Goal: Task Accomplishment & Management: Complete application form

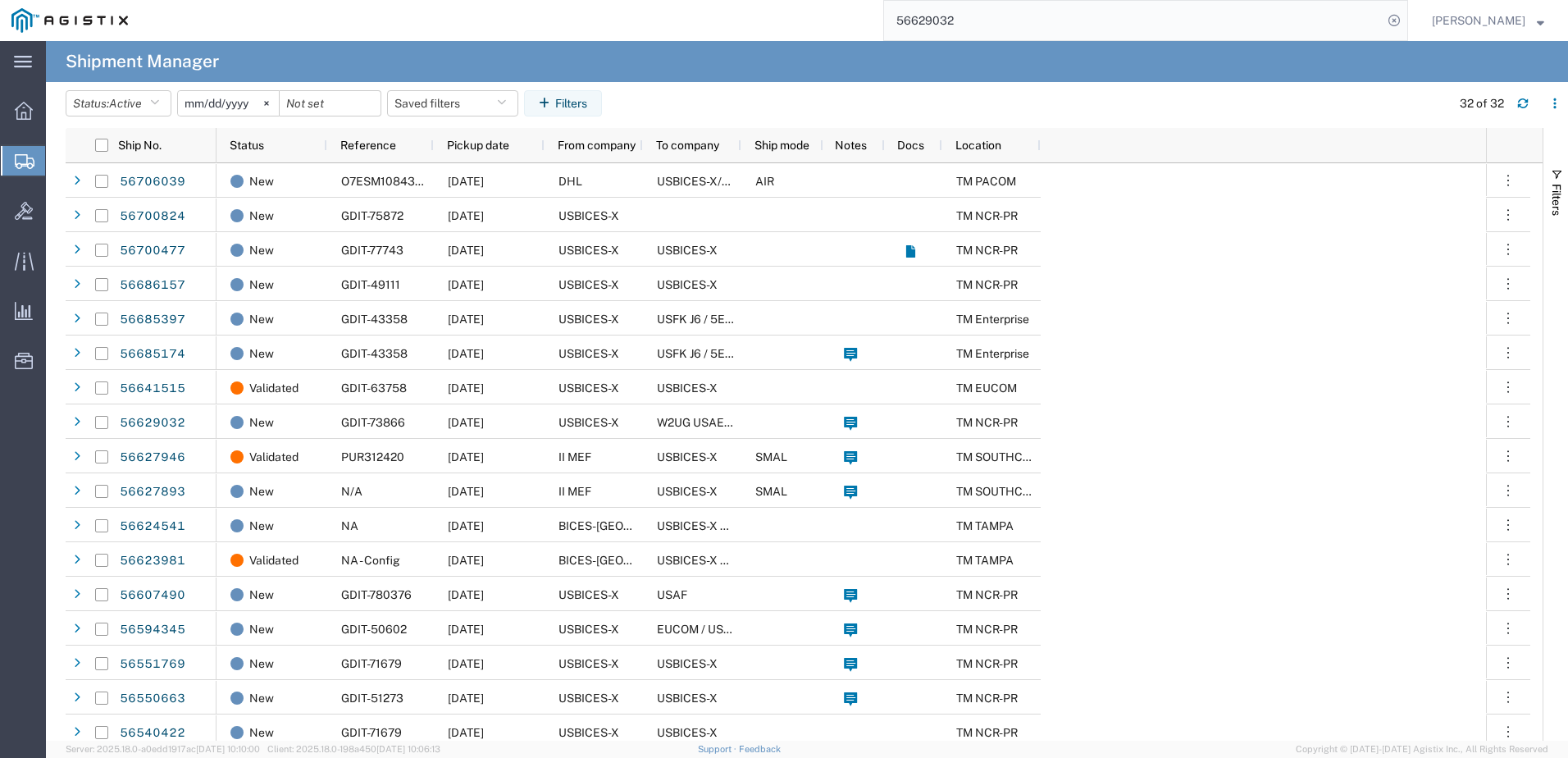
click at [1300, 38] on input "56629032" at bounding box center [1133, 21] width 499 height 40
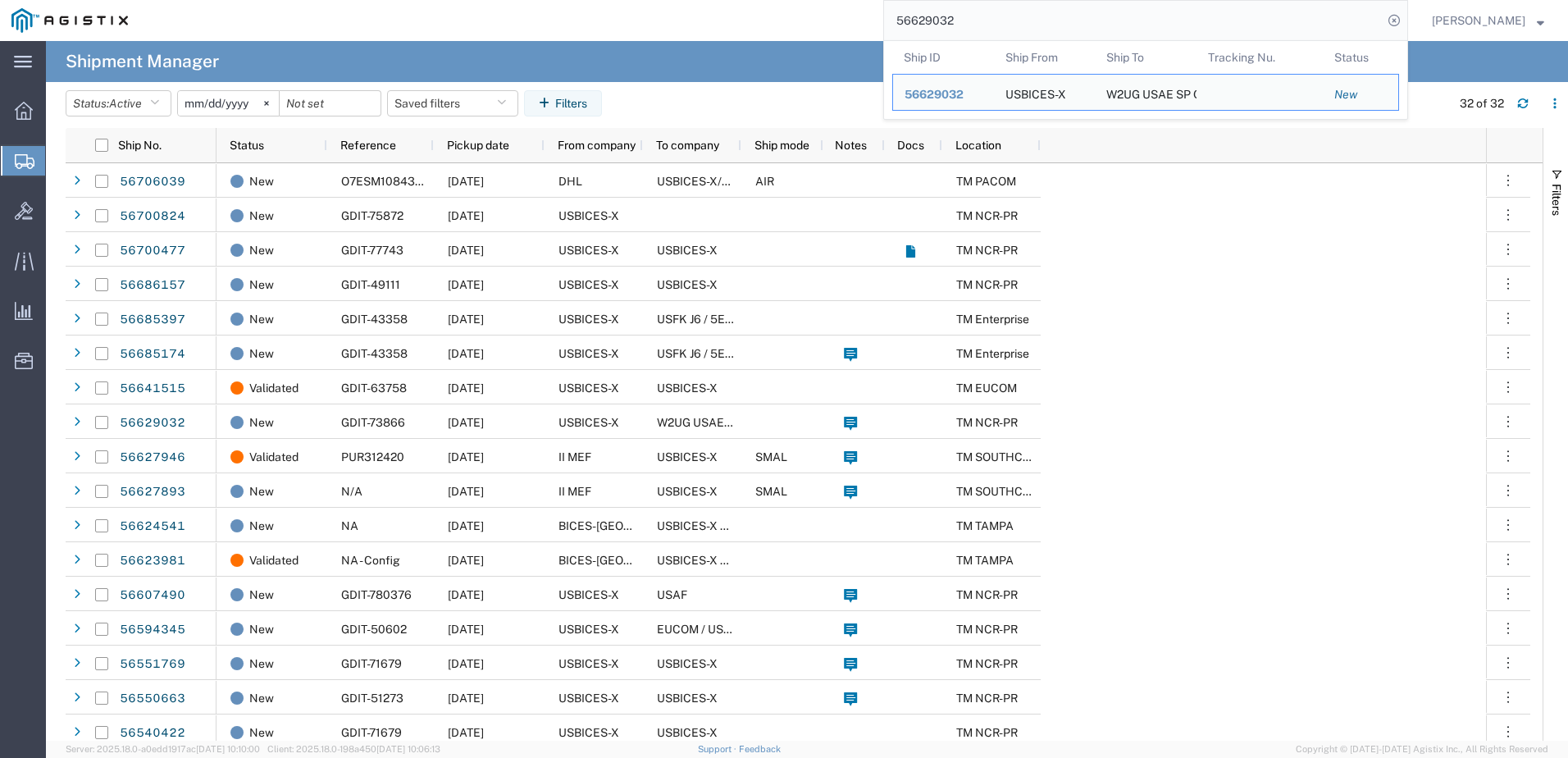
click at [1300, 38] on input "56629032" at bounding box center [1133, 21] width 499 height 40
click at [982, 103] on div "56629032" at bounding box center [944, 95] width 78 height 17
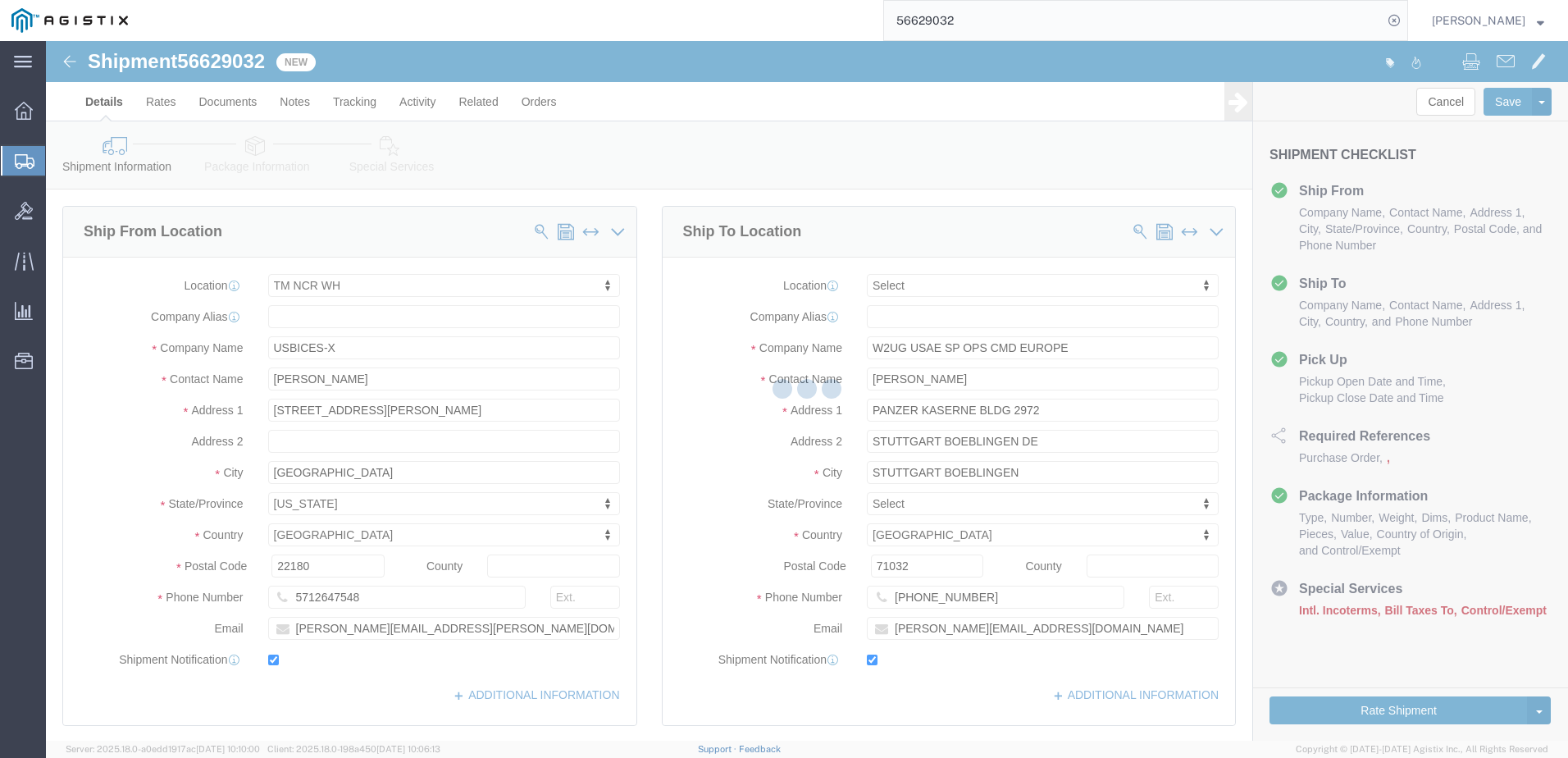
select select "69651"
select select
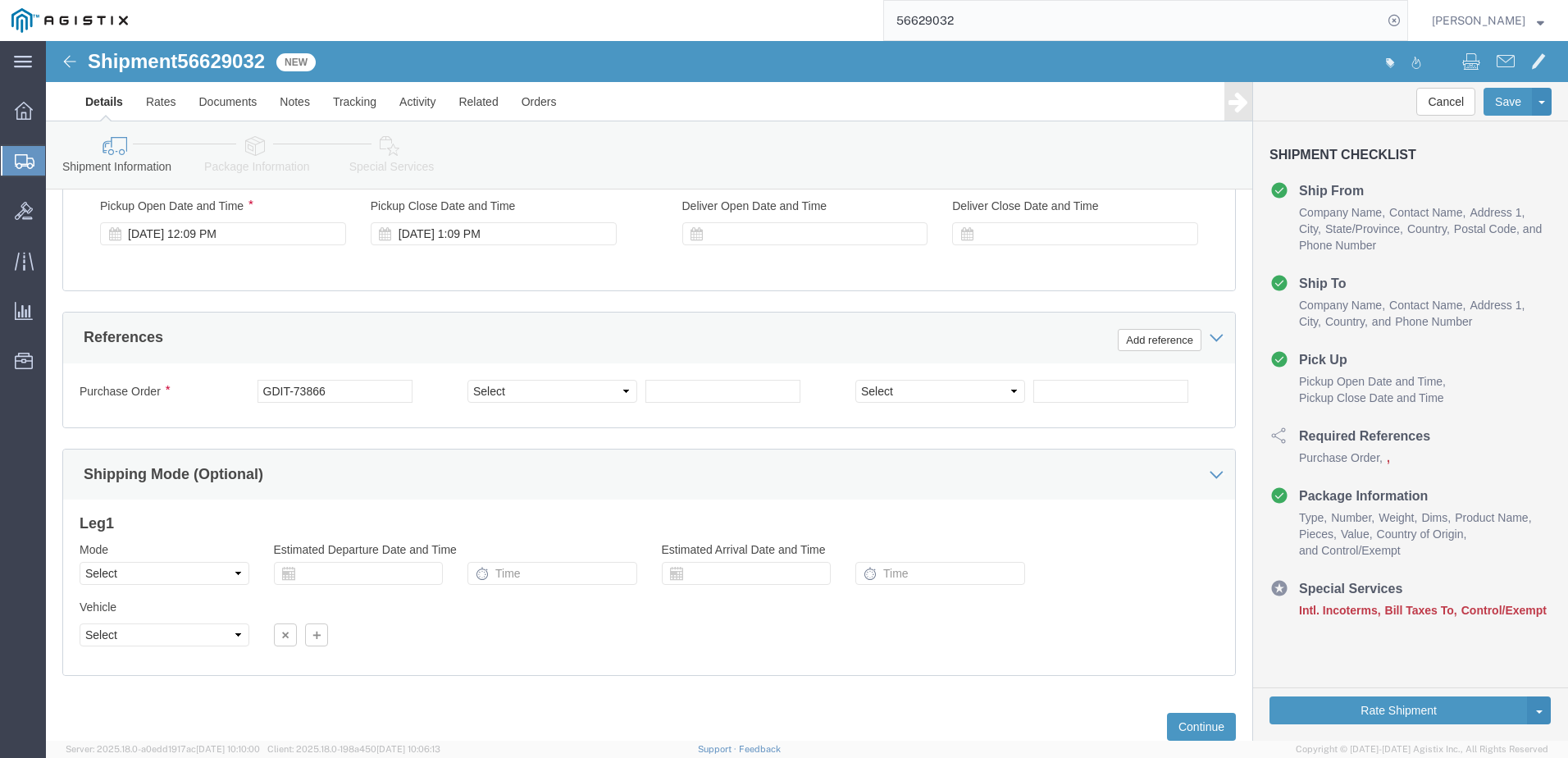
scroll to position [985, 0]
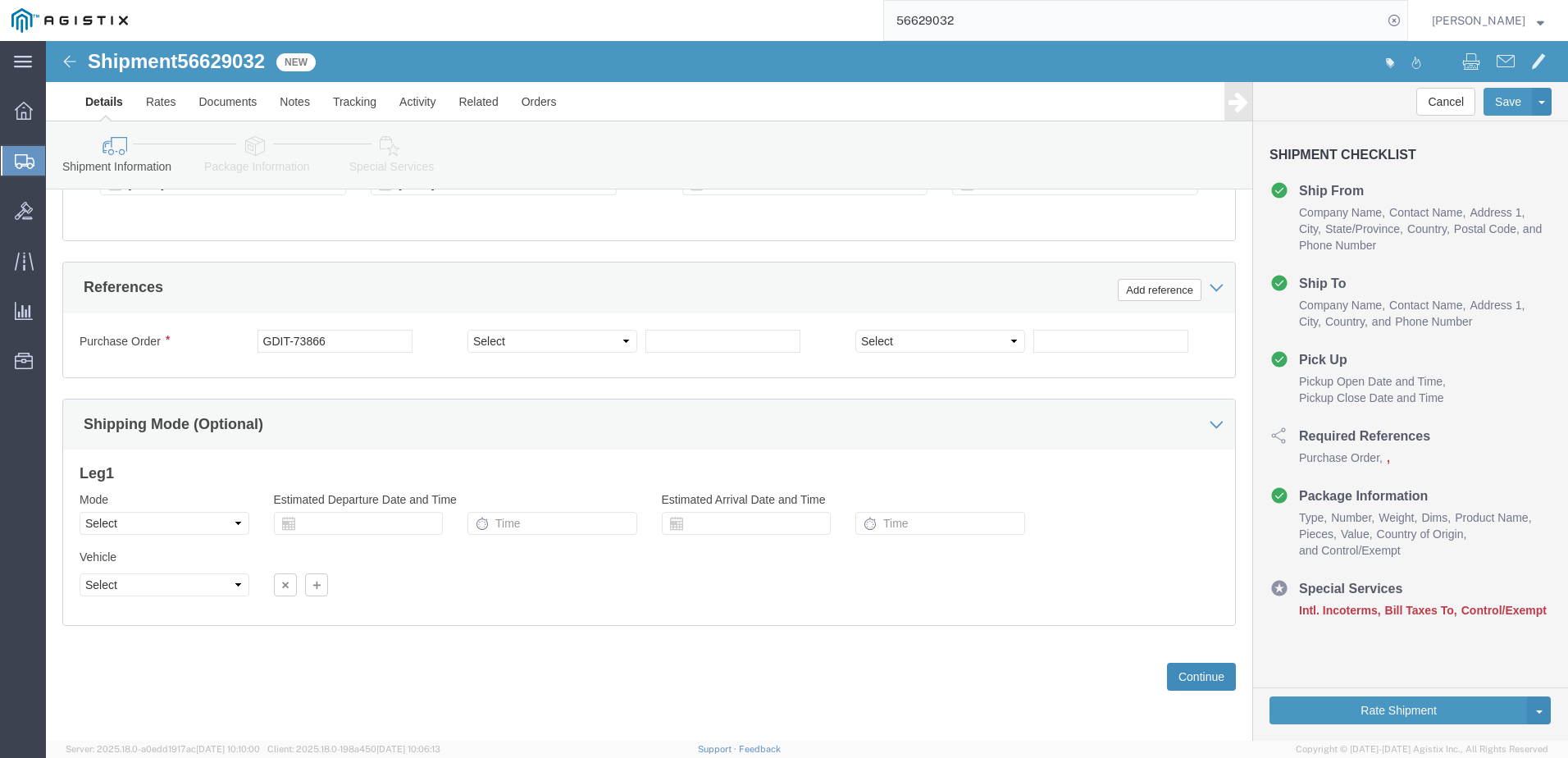
click button "Continue"
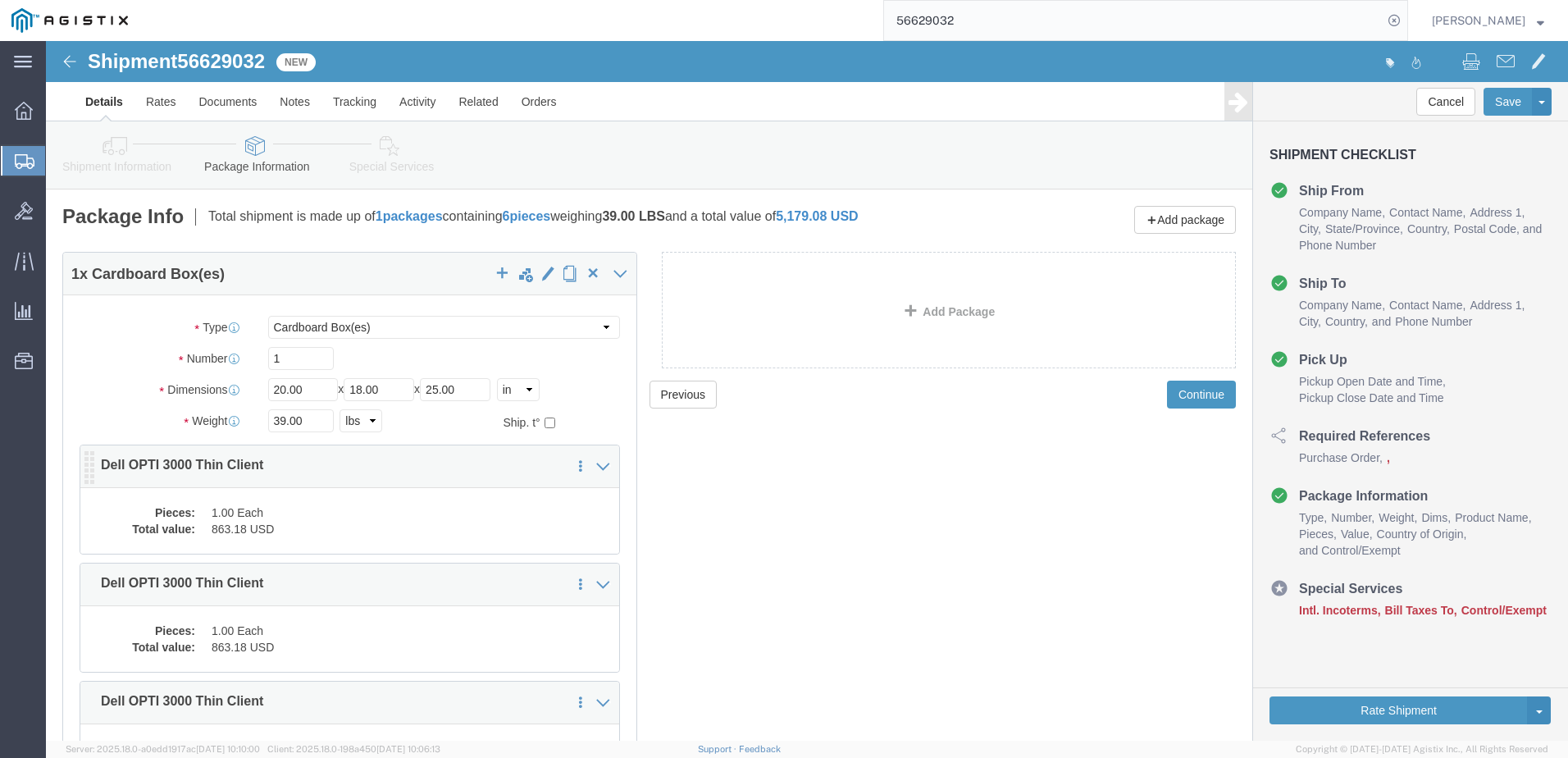
click dd "863.18 USD"
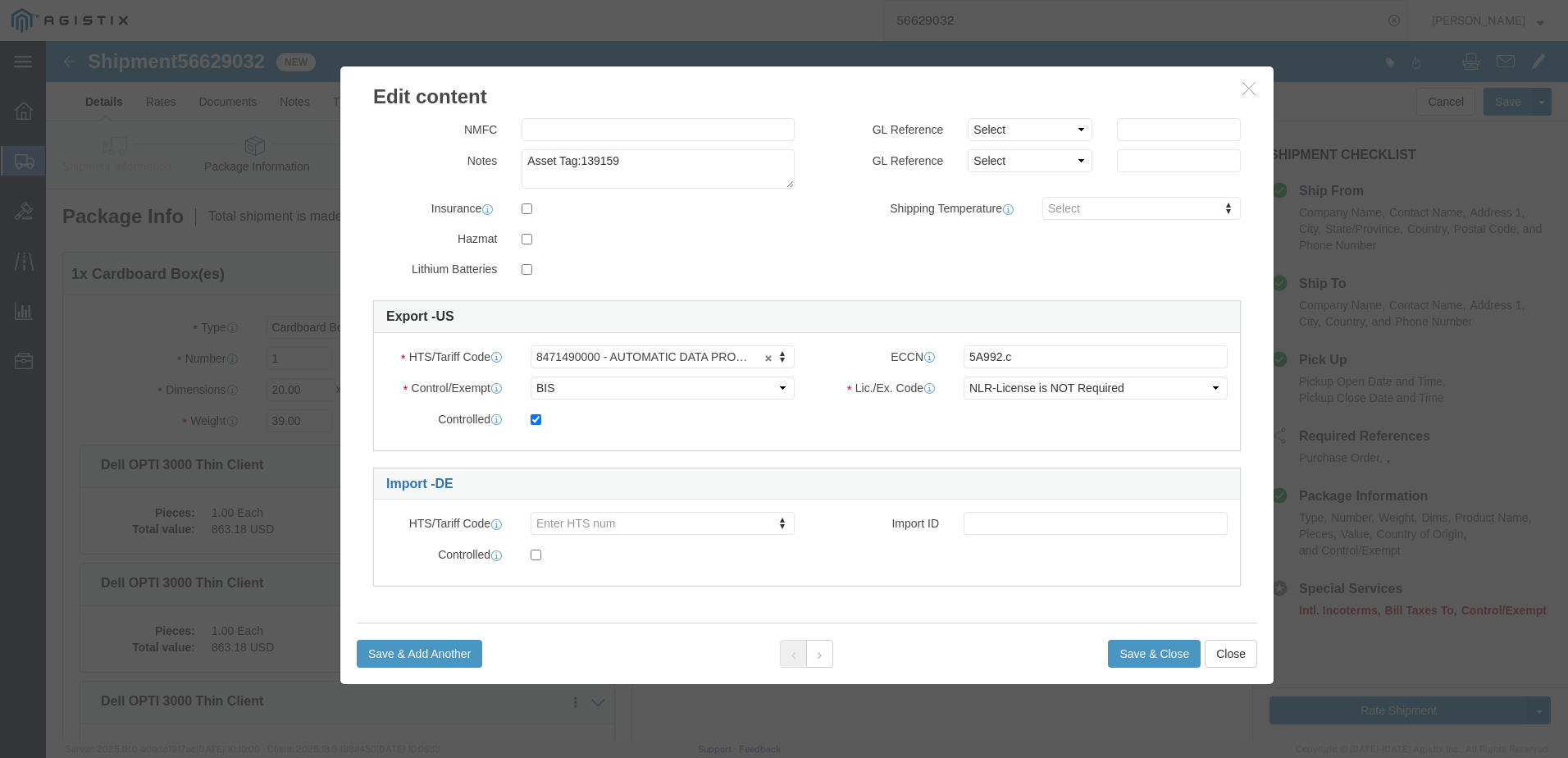
scroll to position [273, 0]
click button "Close"
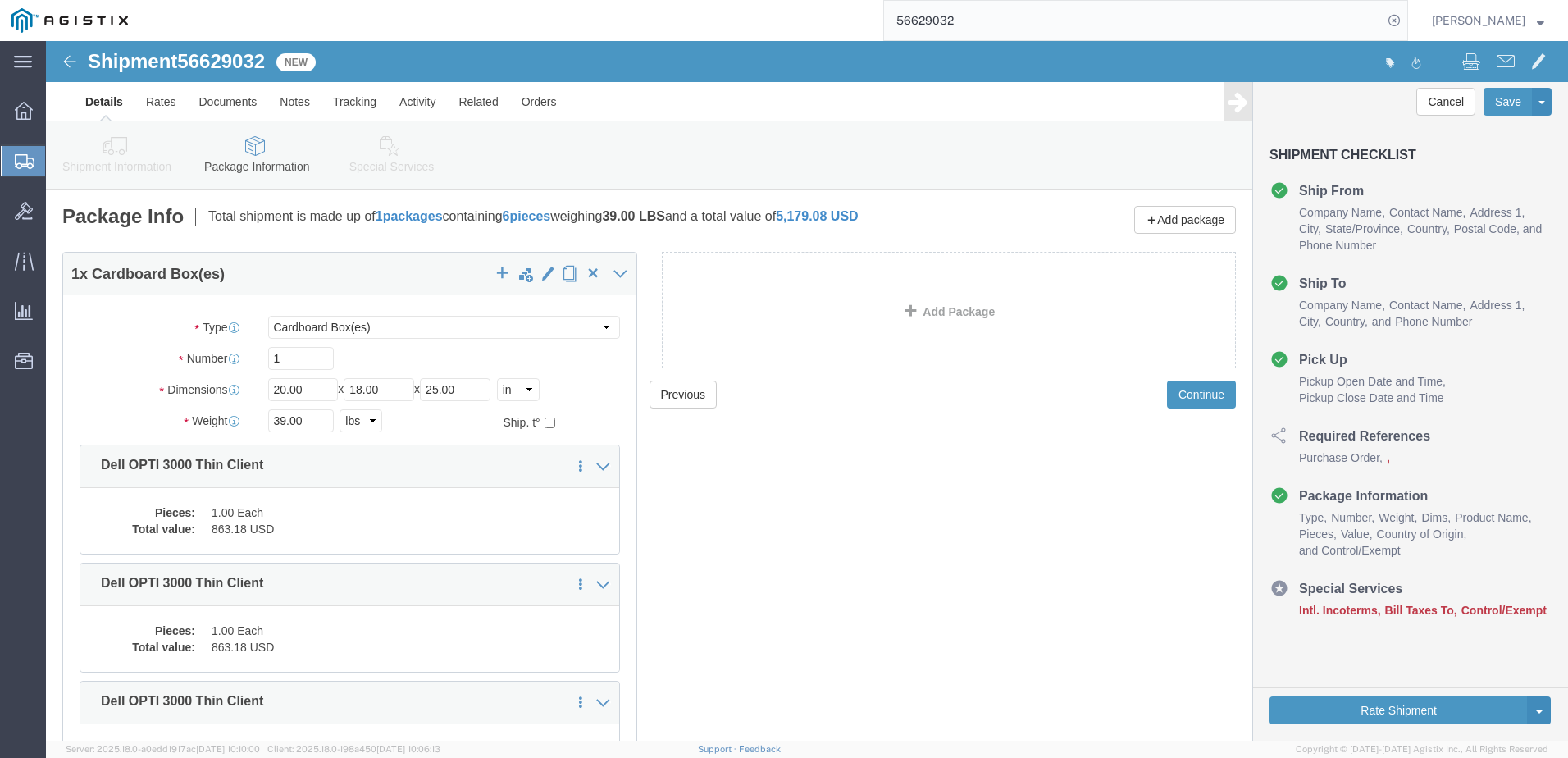
click icon
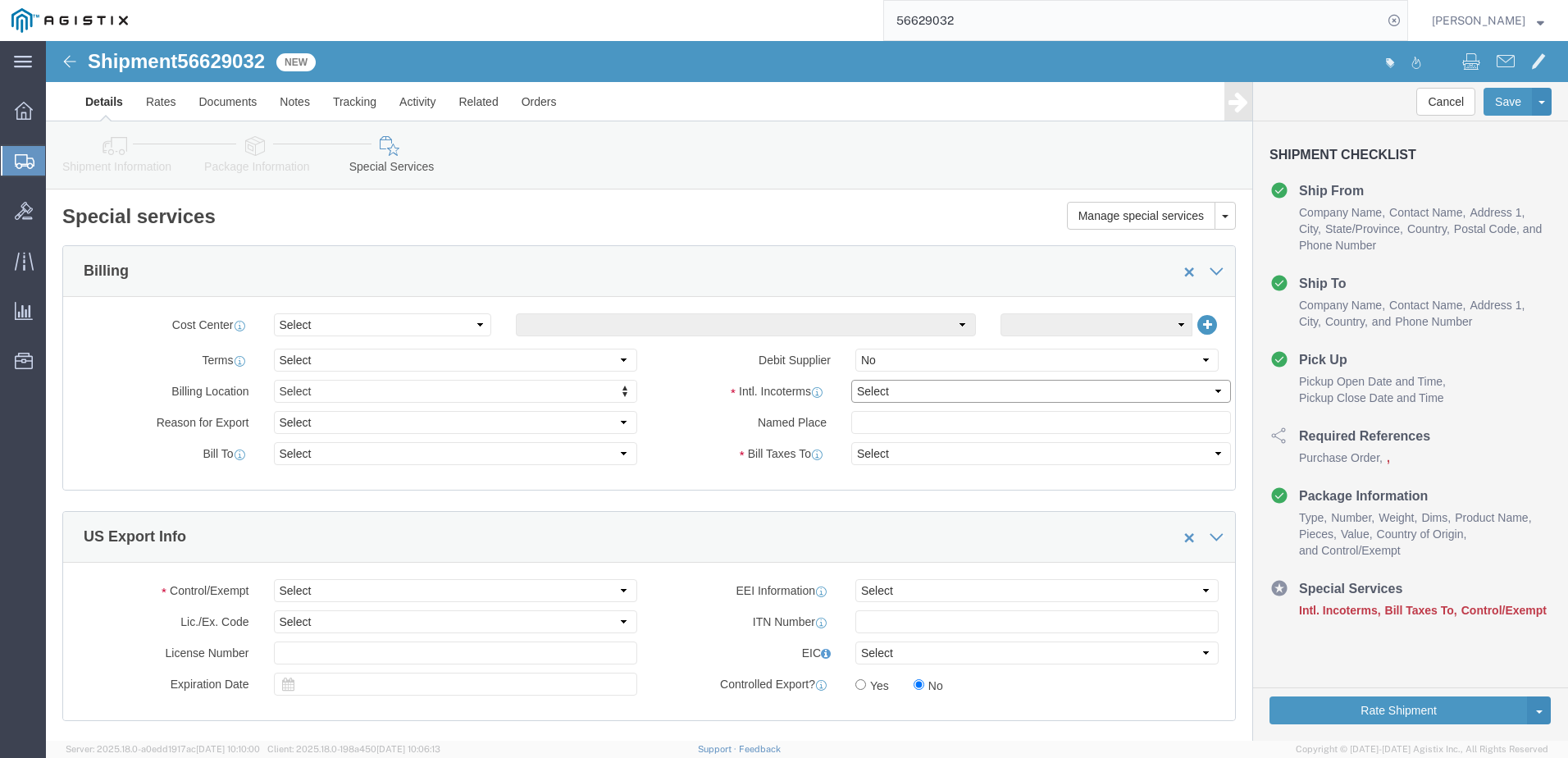
click select "Select Carriage Insurance Paid Carriage Paid To Cost and Freight Cost Insurance…"
select select "DDP"
click select "Select Carriage Insurance Paid Carriage Paid To Cost and Freight Cost Insurance…"
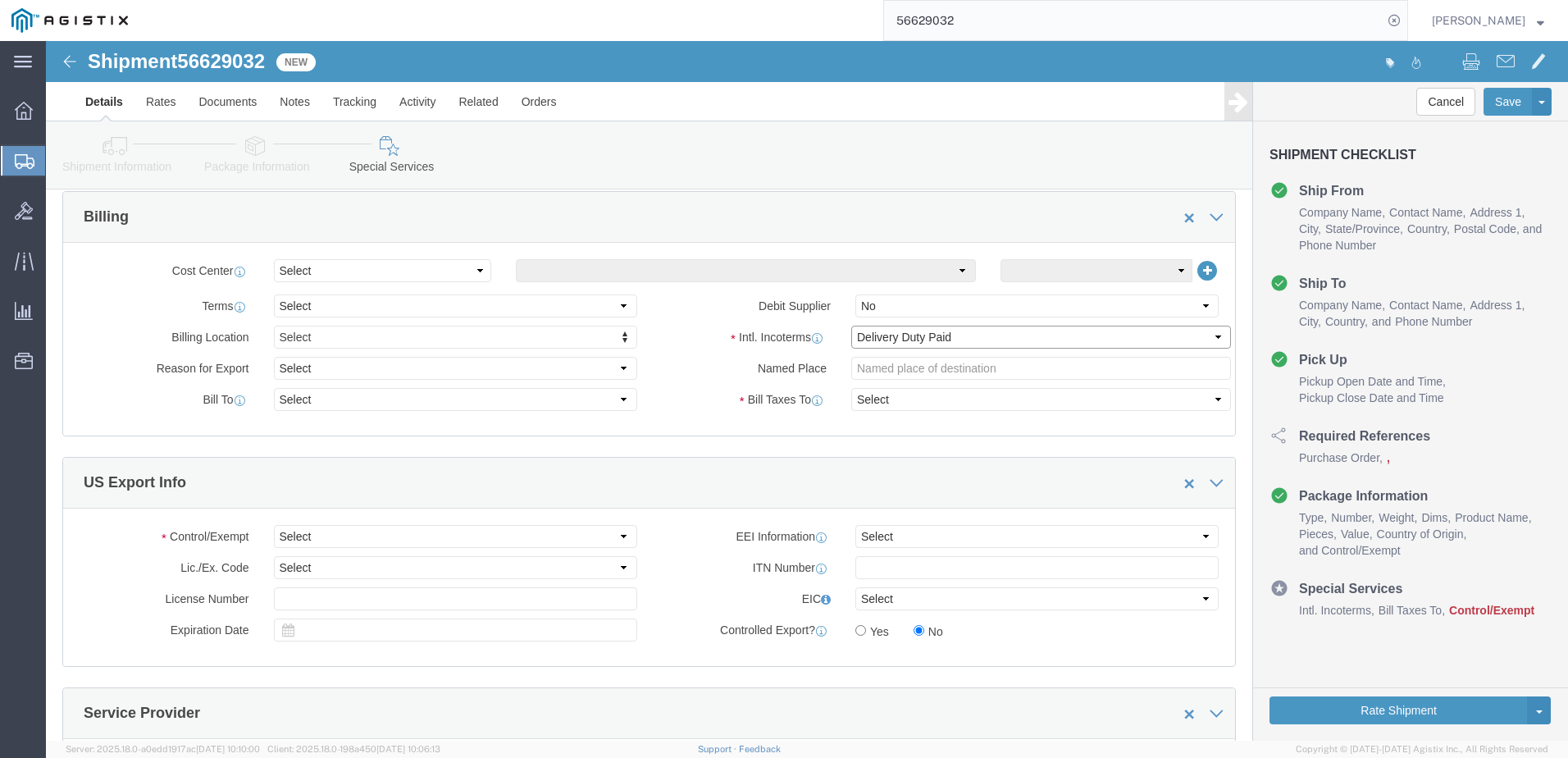
scroll to position [82, 0]
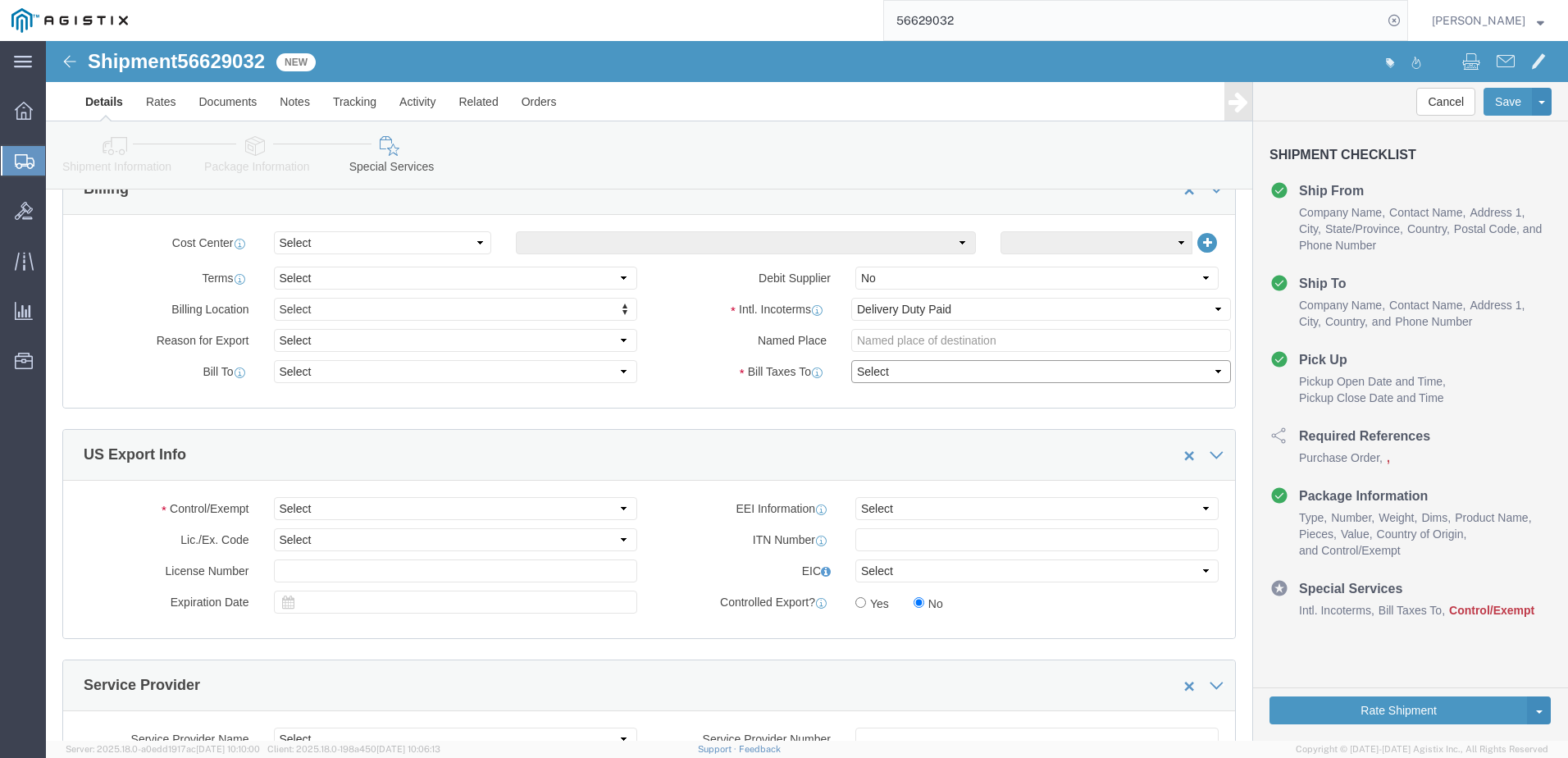
click select "Select Recipient Account Sender/Shipper Third Party Account"
click select "Select ATF BIS DEA EPA FDA FTR ITAR OFAC Other (OPA)"
select select "BIS"
click select "Select ATF BIS DEA EPA FDA FTR ITAR OFAC Other (OPA)"
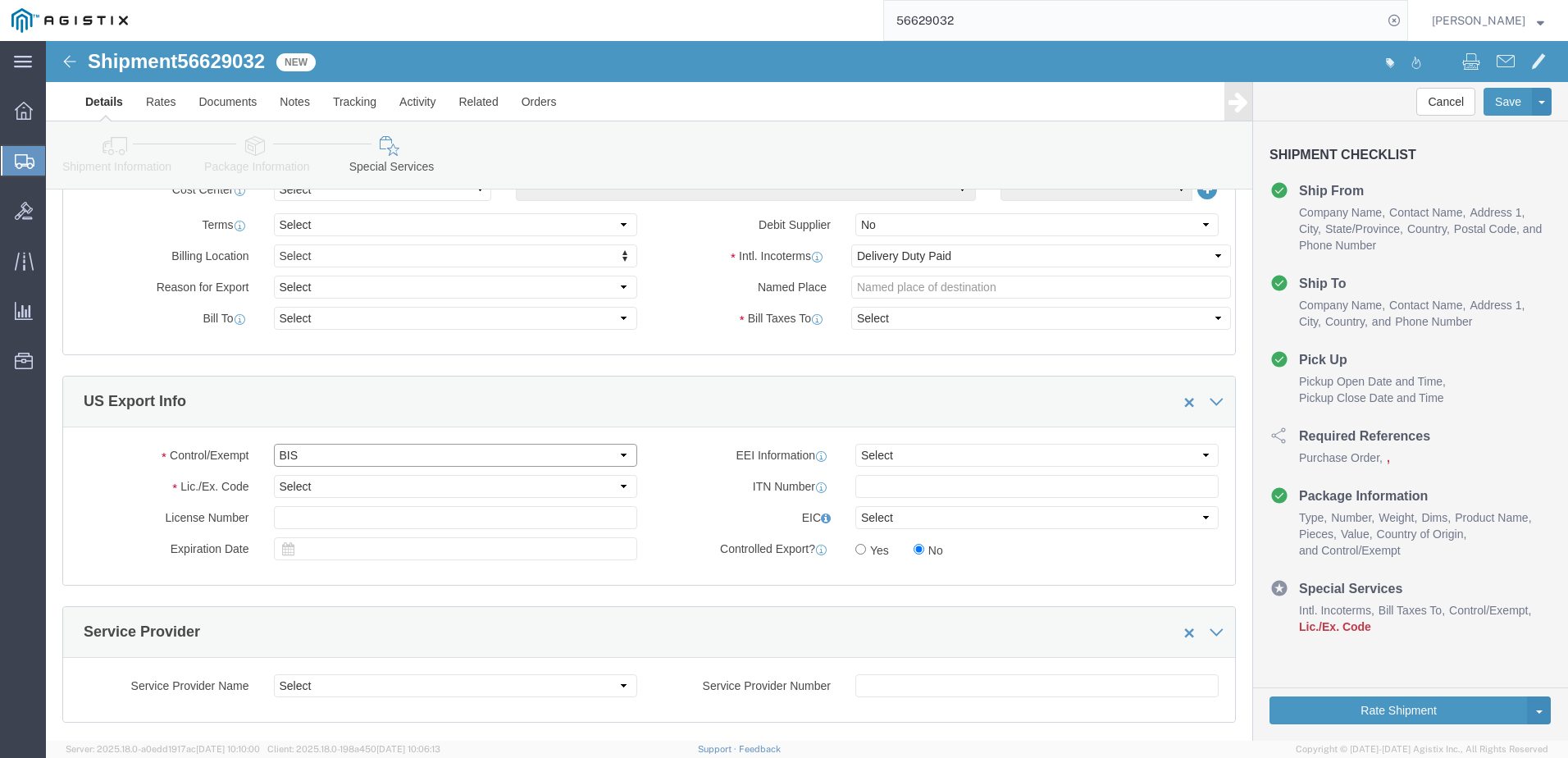
scroll to position [164, 0]
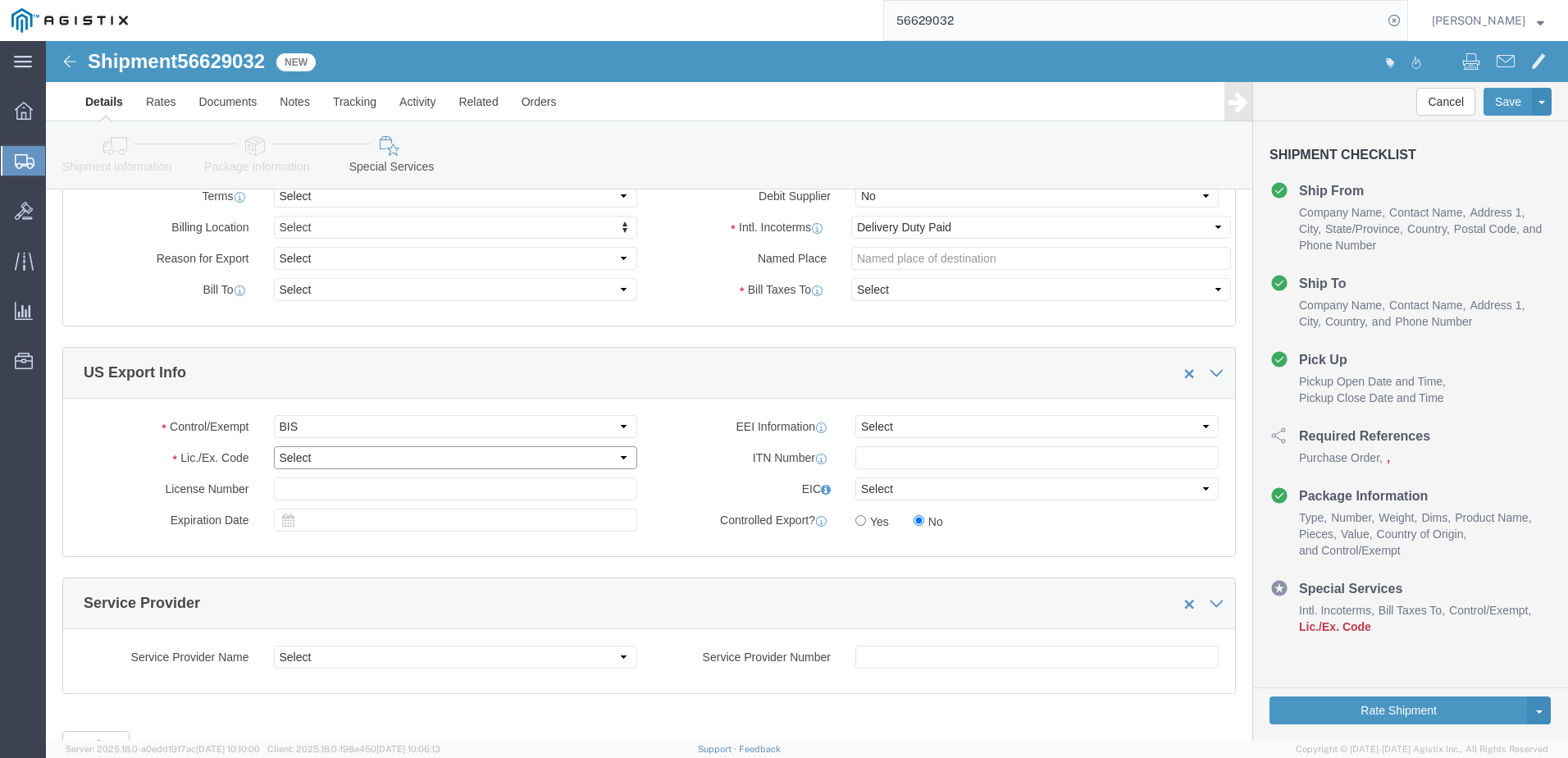
click select "Select AGR-Agricultural APP-Computers APR-Additional Permissive Exports AVS-Air…"
select select "NLR"
click select "Select AGR-Agricultural APP-Computers APR-Additional Permissive Exports AVS-Air…"
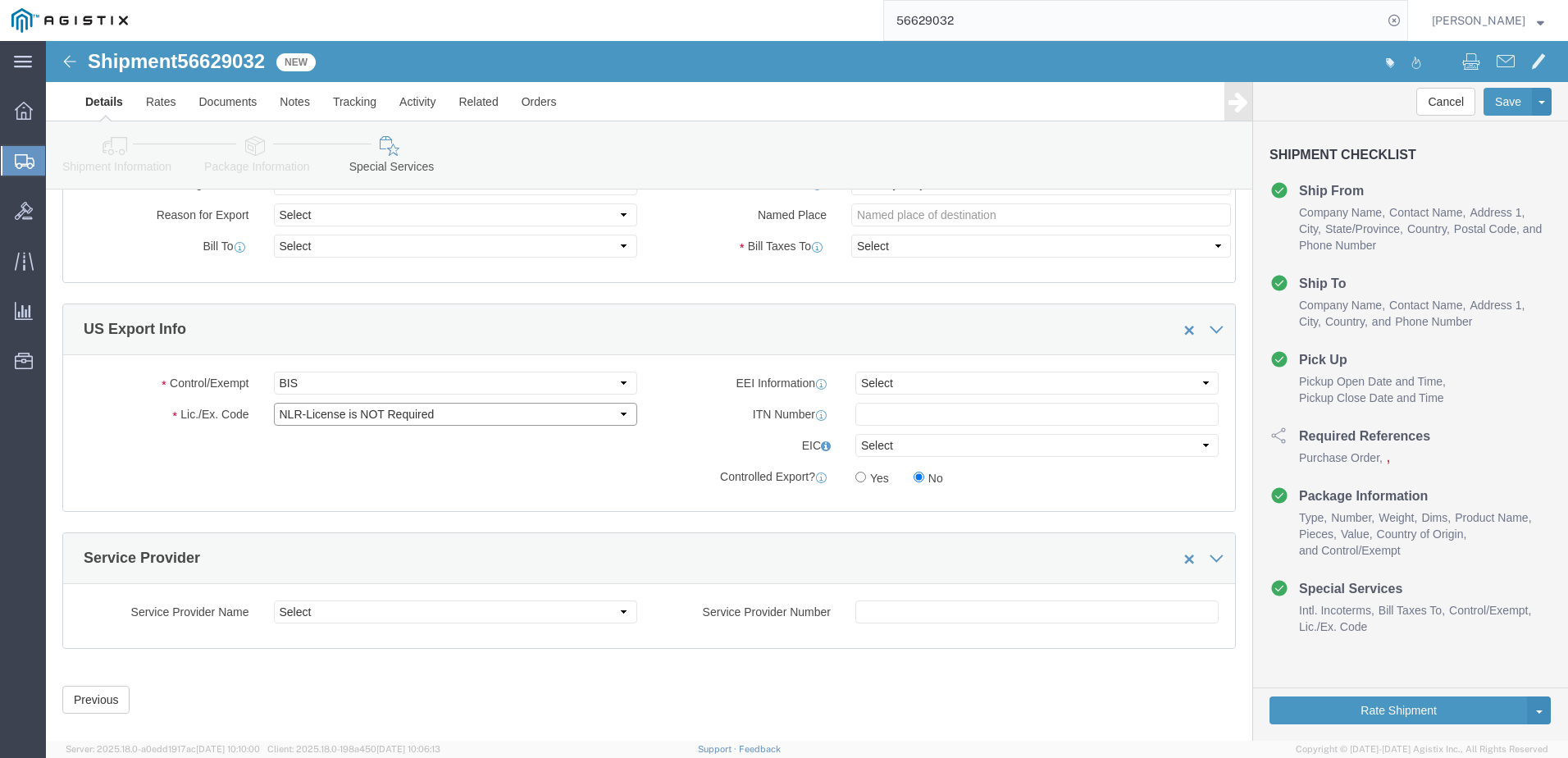
scroll to position [230, 0]
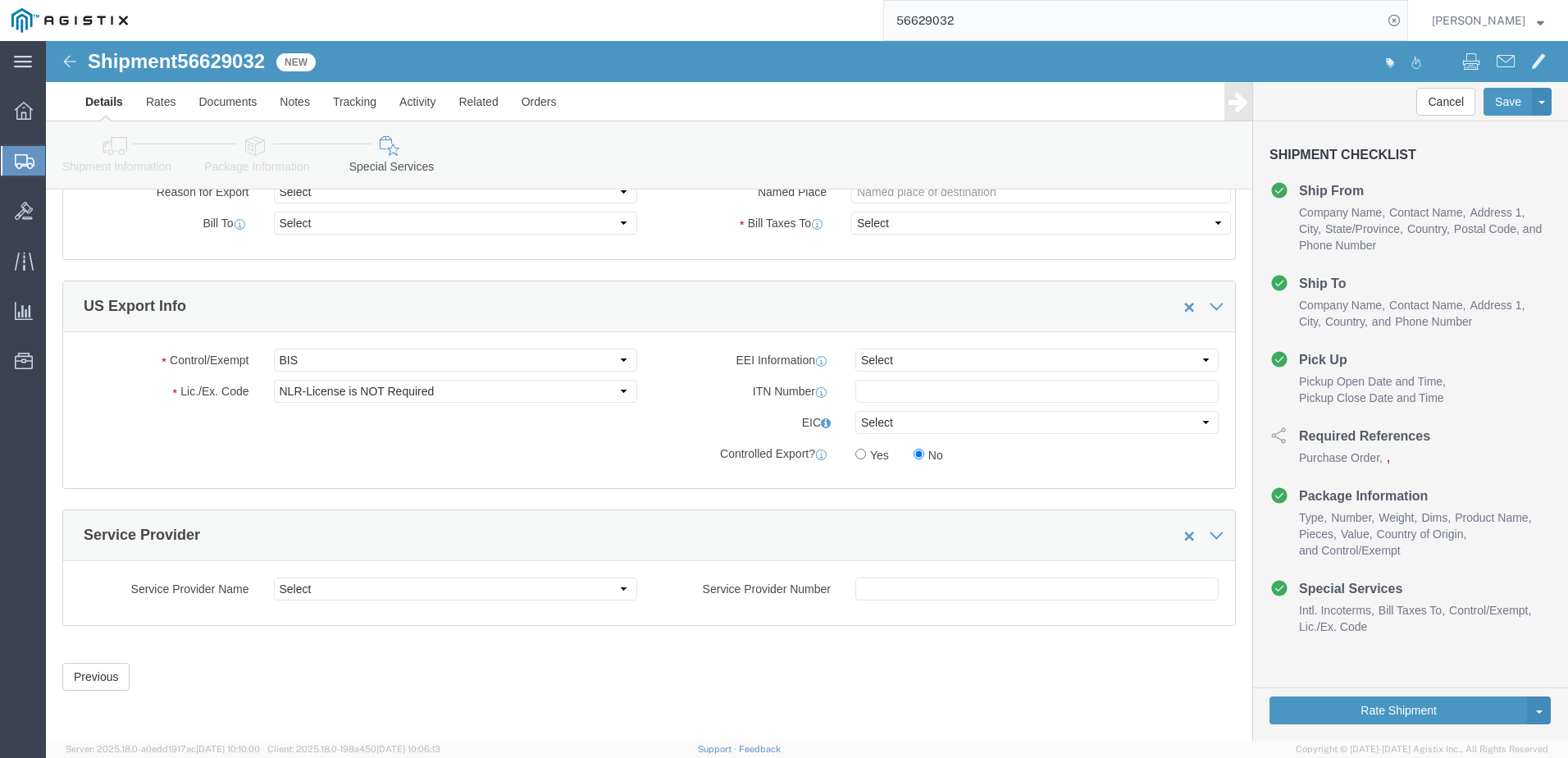
click div "Control/Exempt Select ATF BIS DEA EPA FDA FTR ITAR OFAC Other (OPA) Lic./Ex. Co…"
click select "Select AES-Direct EEI Carrier File EEI EEI Exempt"
select select "CFIL"
click select "Select AES-Direct EEI Carrier File EEI EEI Exempt"
click input "text"
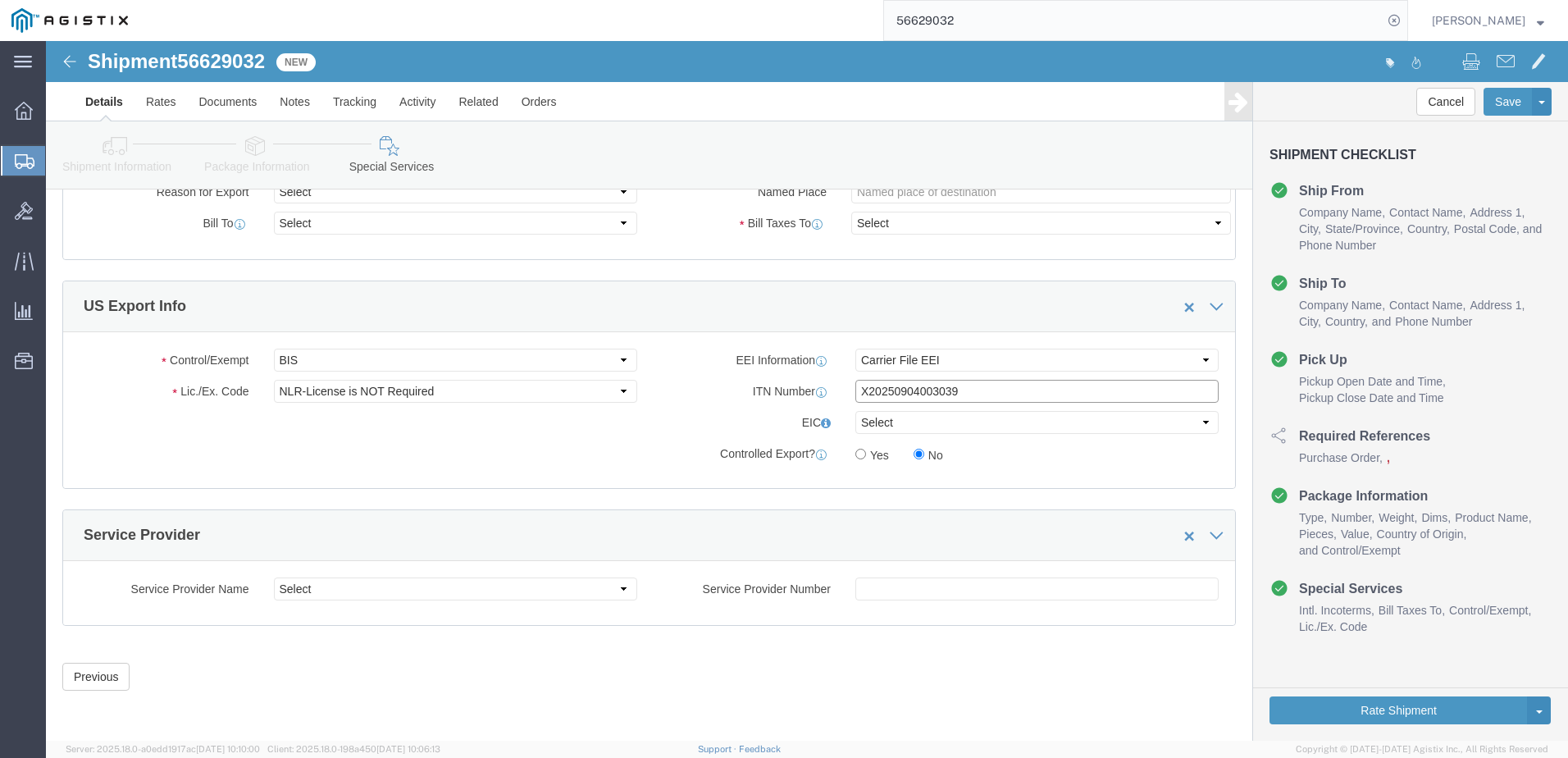
type input "X20250904003039"
click icon
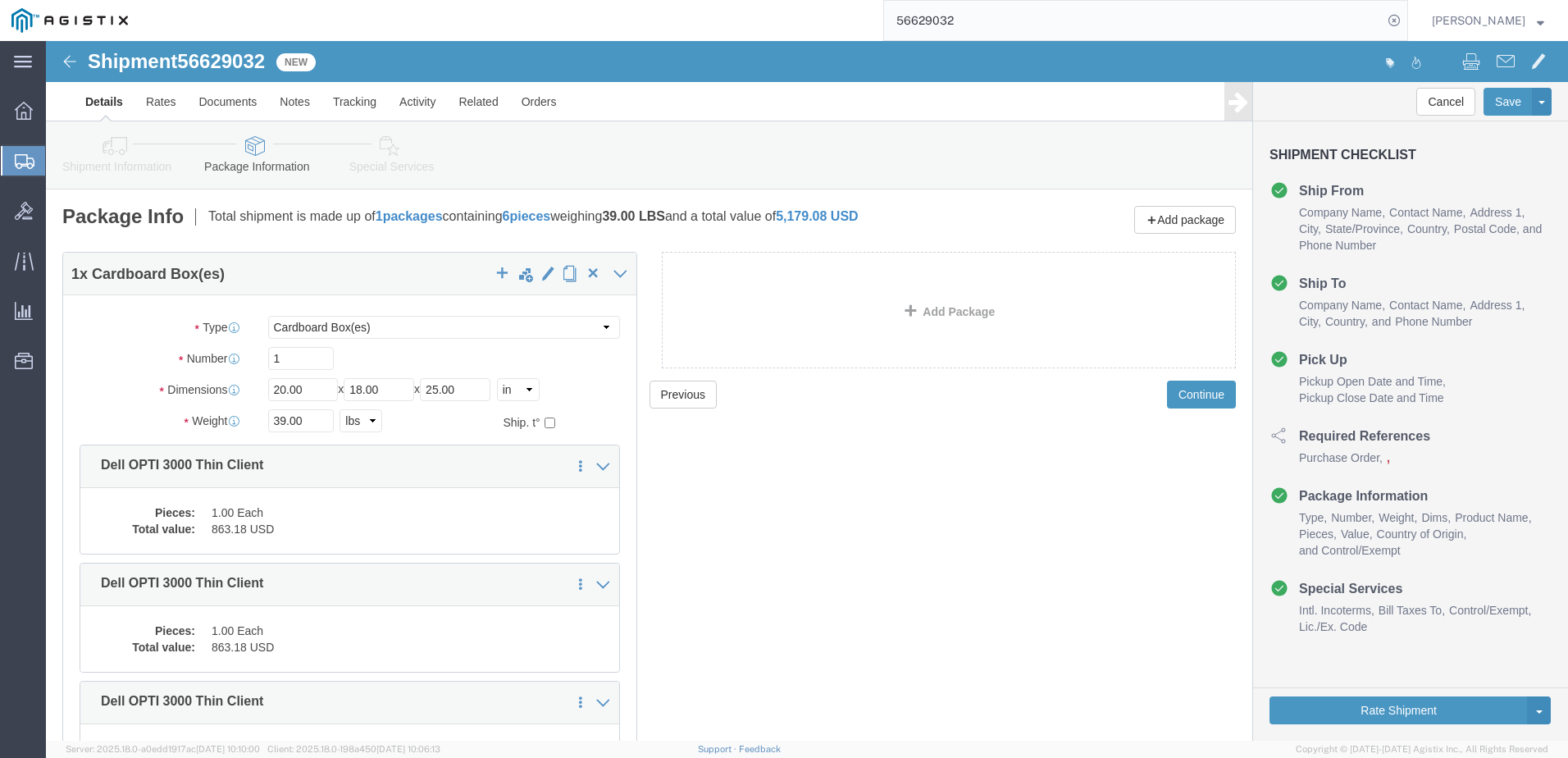
click icon
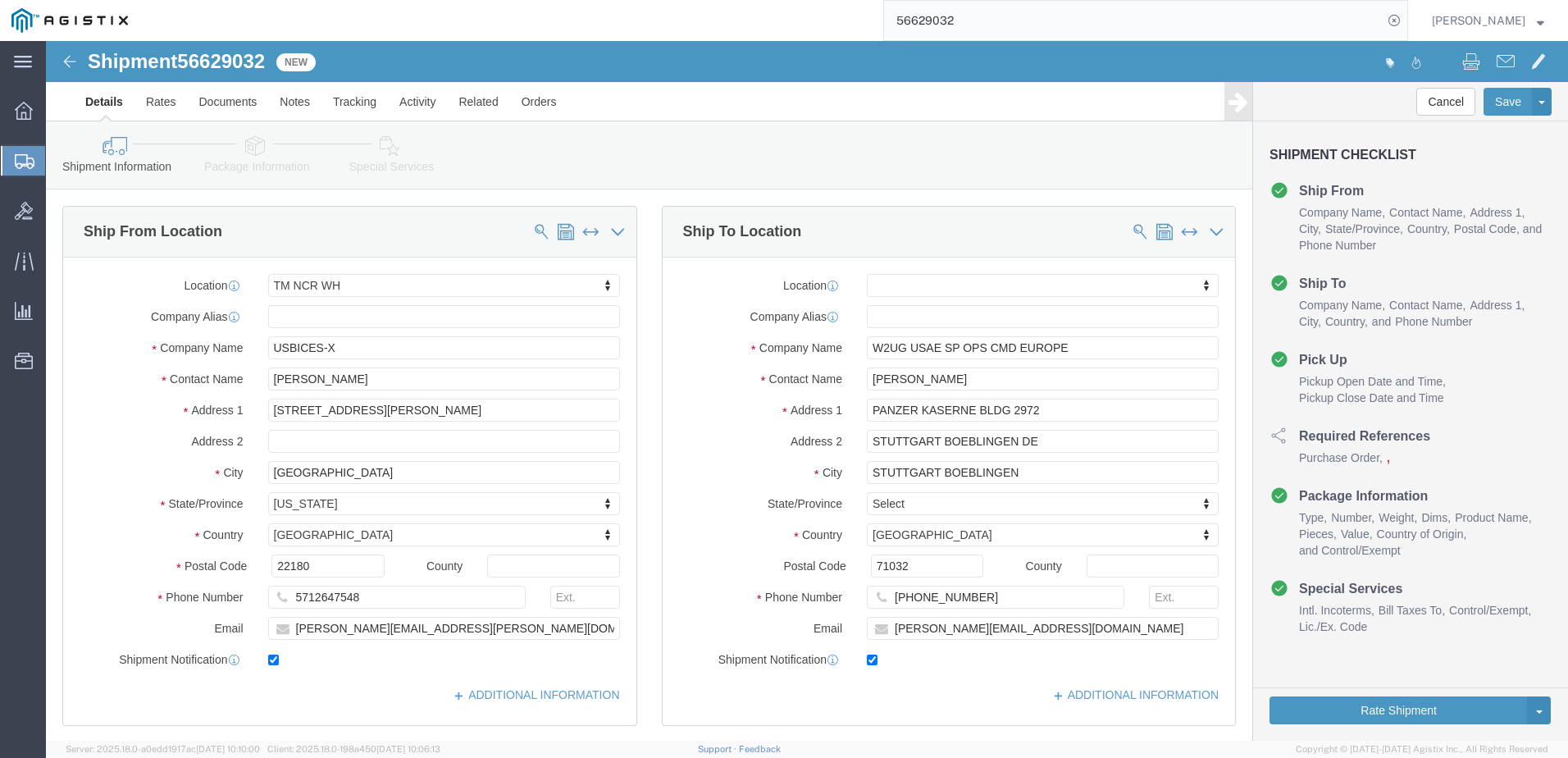
scroll to position [82, 0]
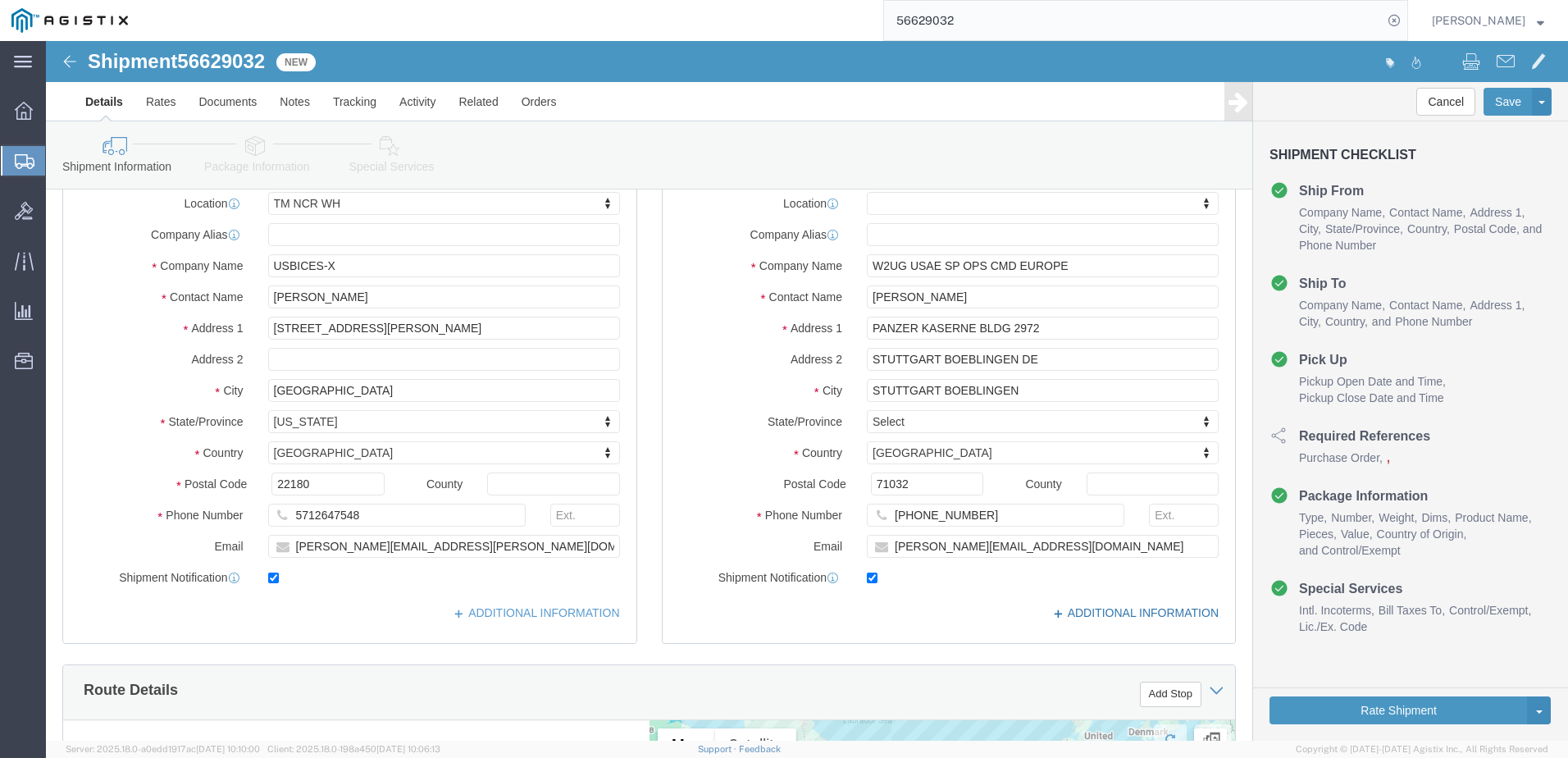
click link "ADDITIONAL INFORMATION"
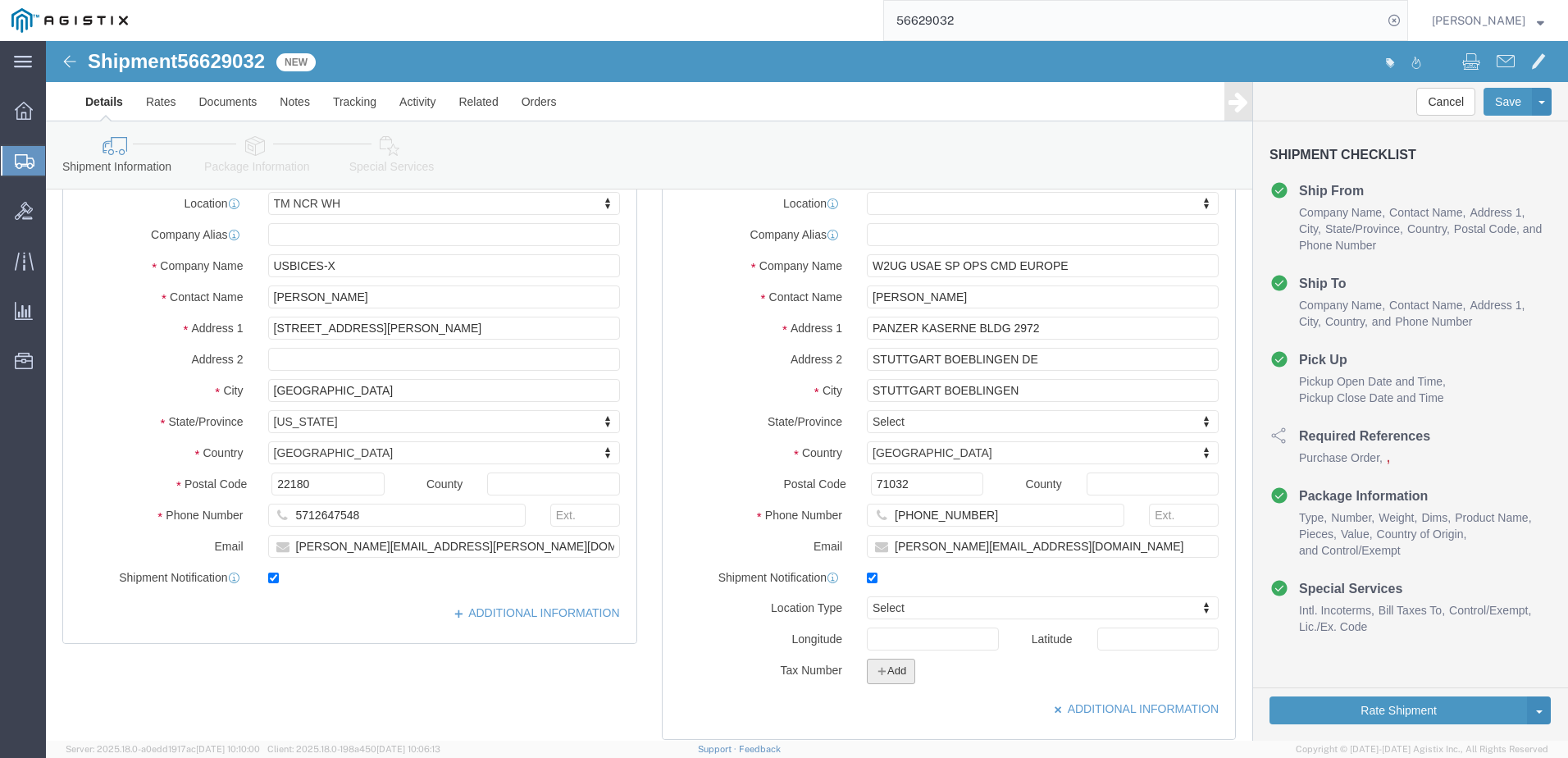
click button "Add"
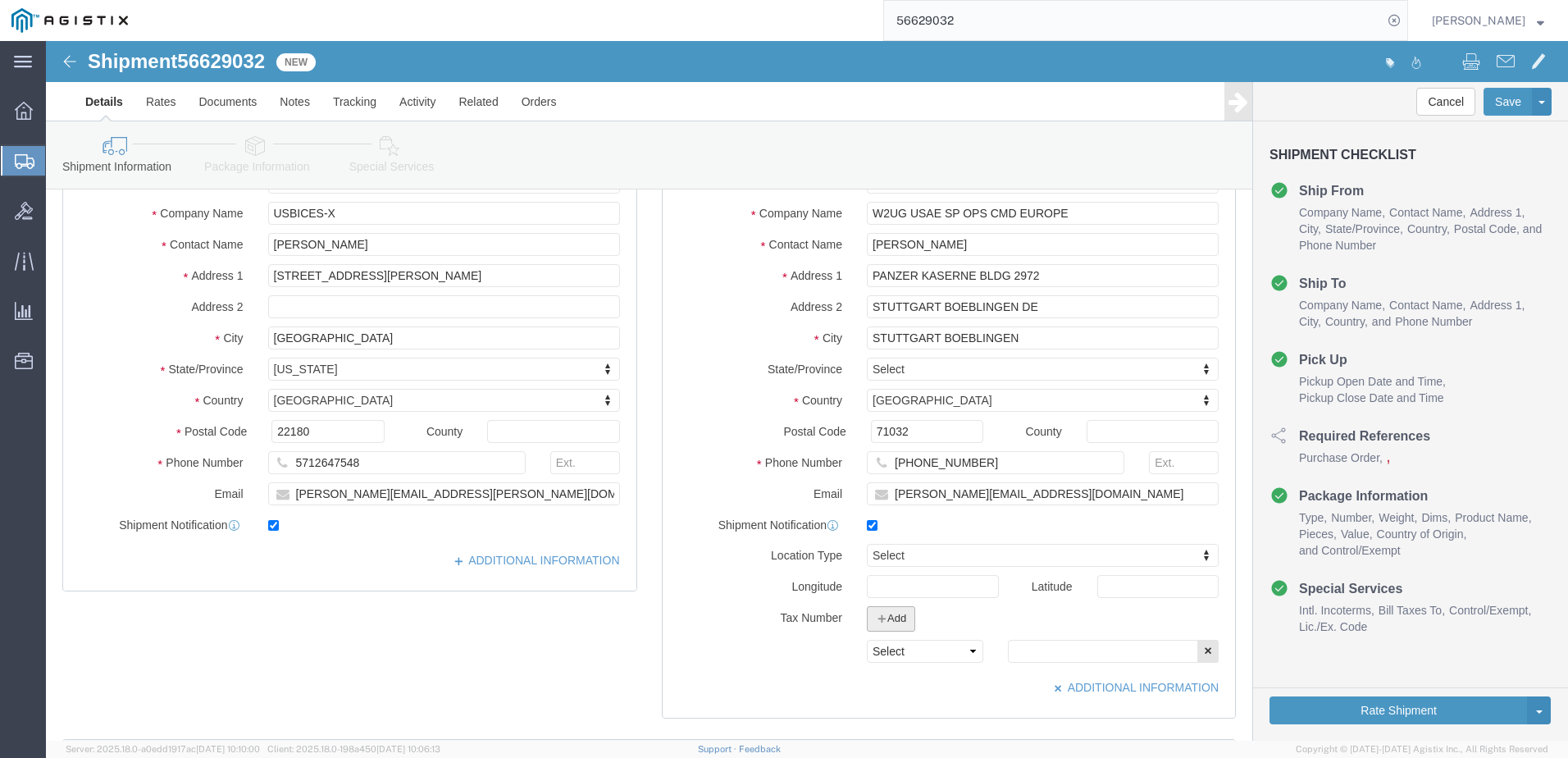
scroll to position [164, 0]
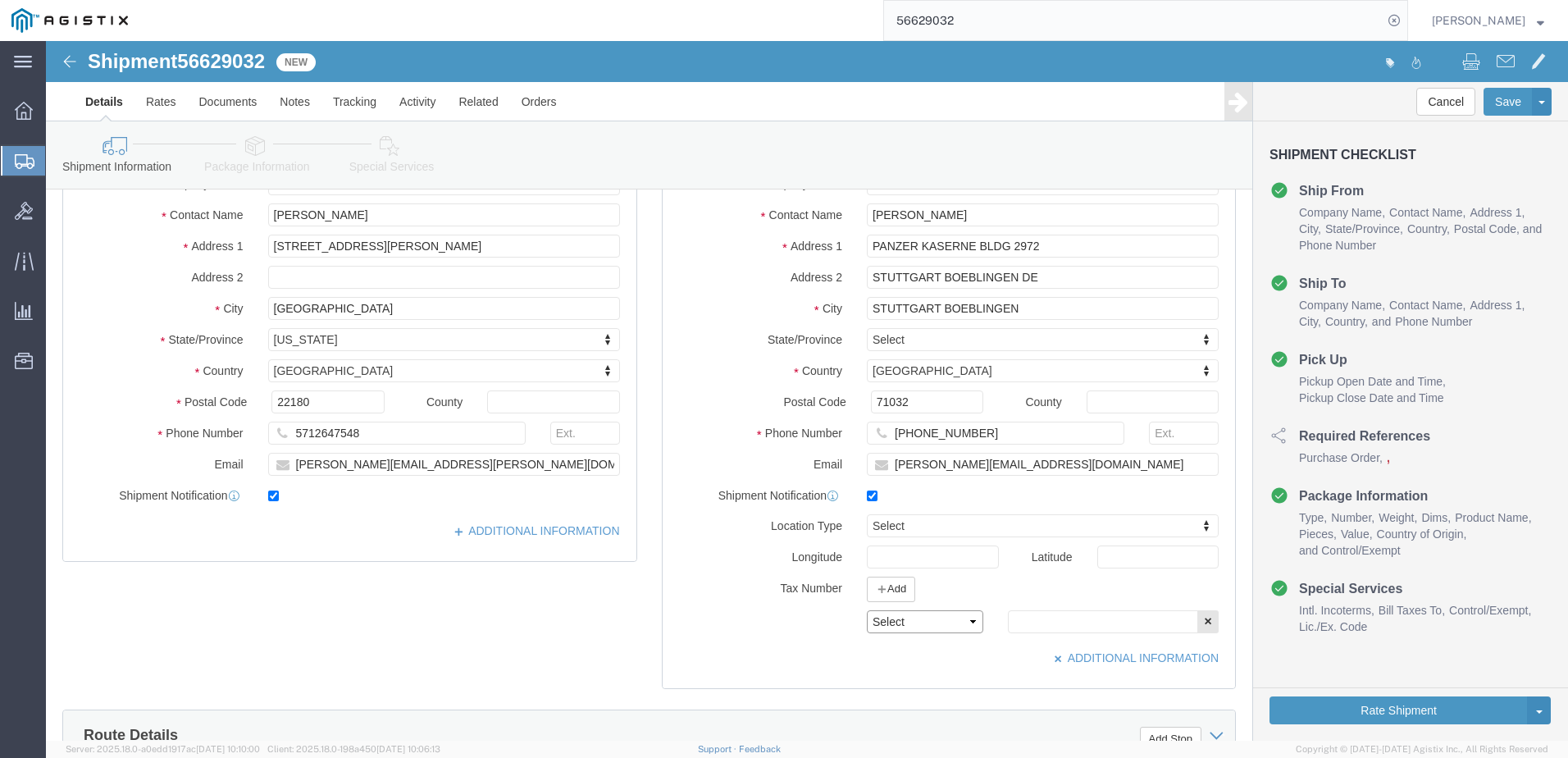
click select "Select EIN EORI TIN VAT Other"
select select "EORI"
click select "Select EIN EORI TIN VAT Other"
click input "text"
type input "X20250904003039"
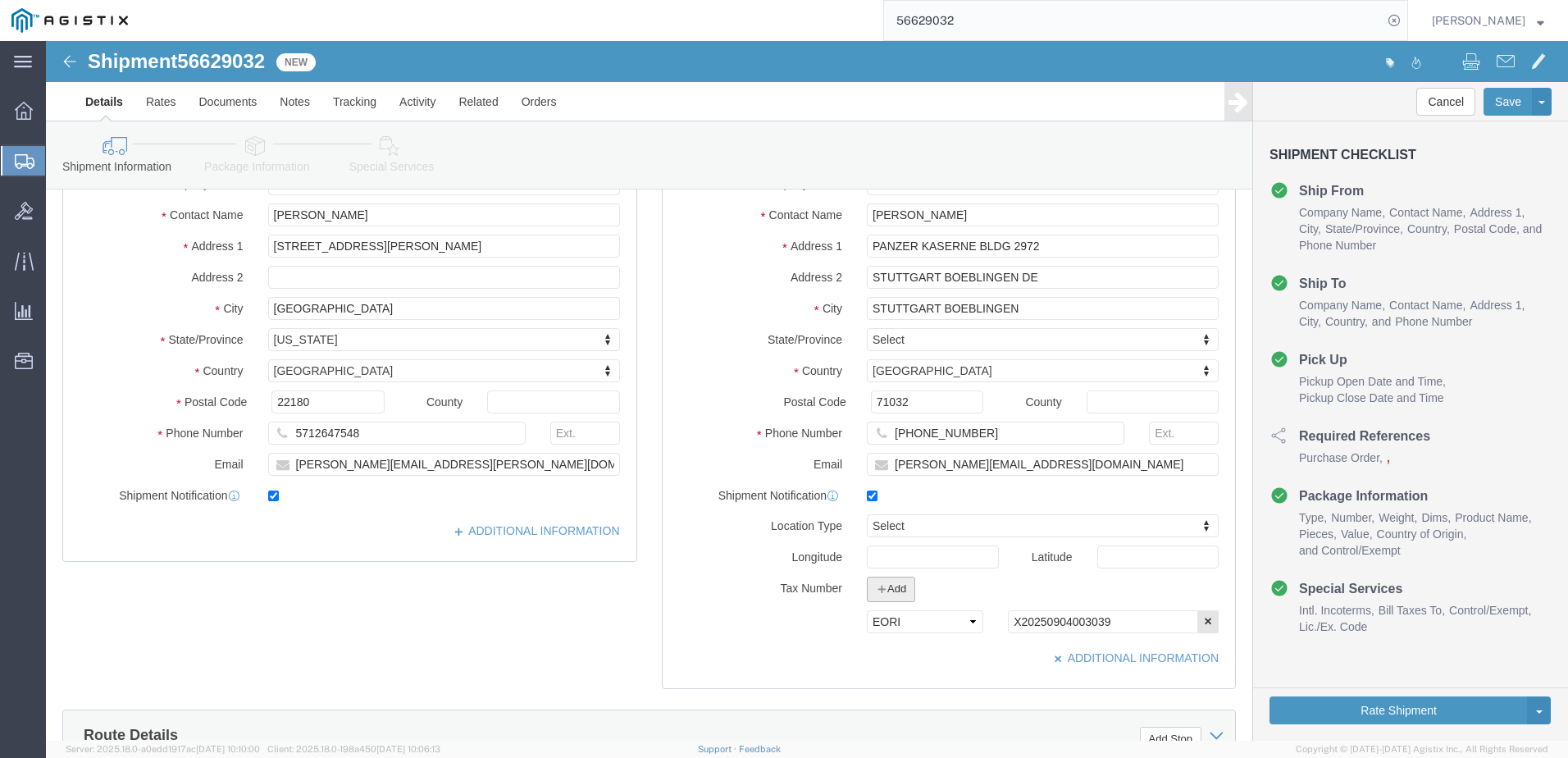
click button "Add"
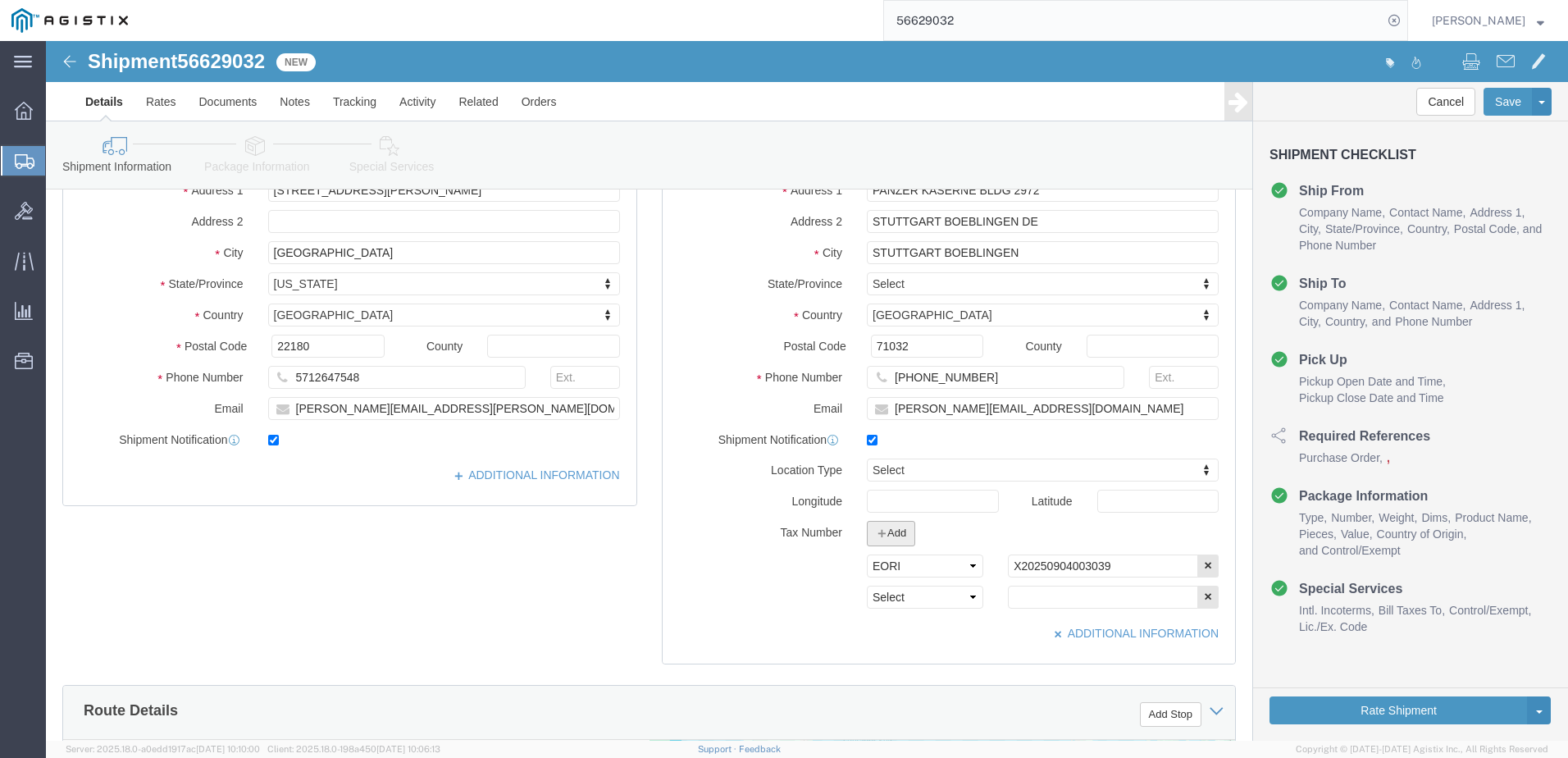
scroll to position [246, 0]
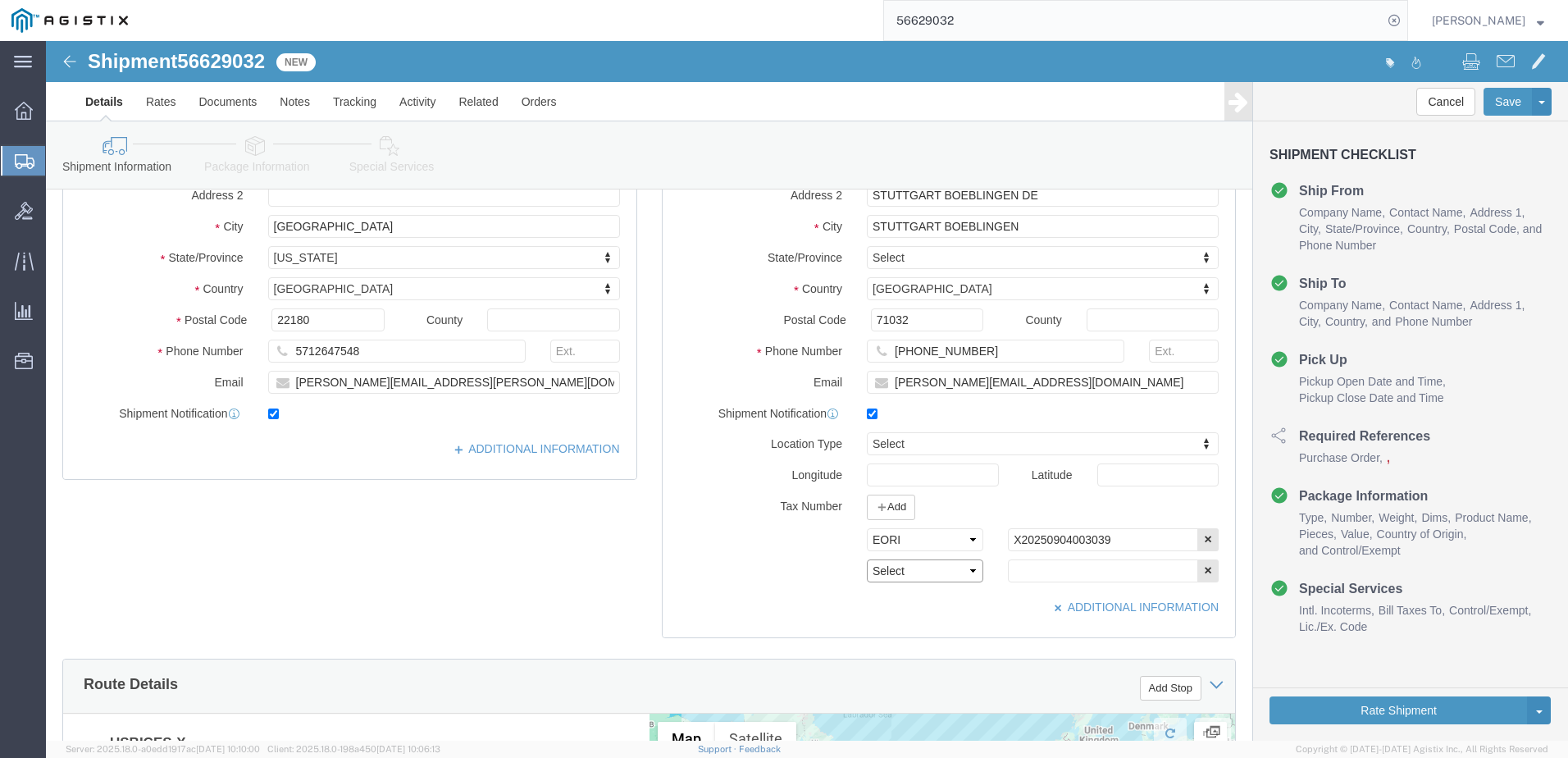
click select "Select EIN EORI TIN VAT Other"
select select "Other"
click select "Select EIN EORI TIN VAT Other"
click input "text"
type input "[US_EMPLOYER_IDENTIFICATION_NUMBER]"
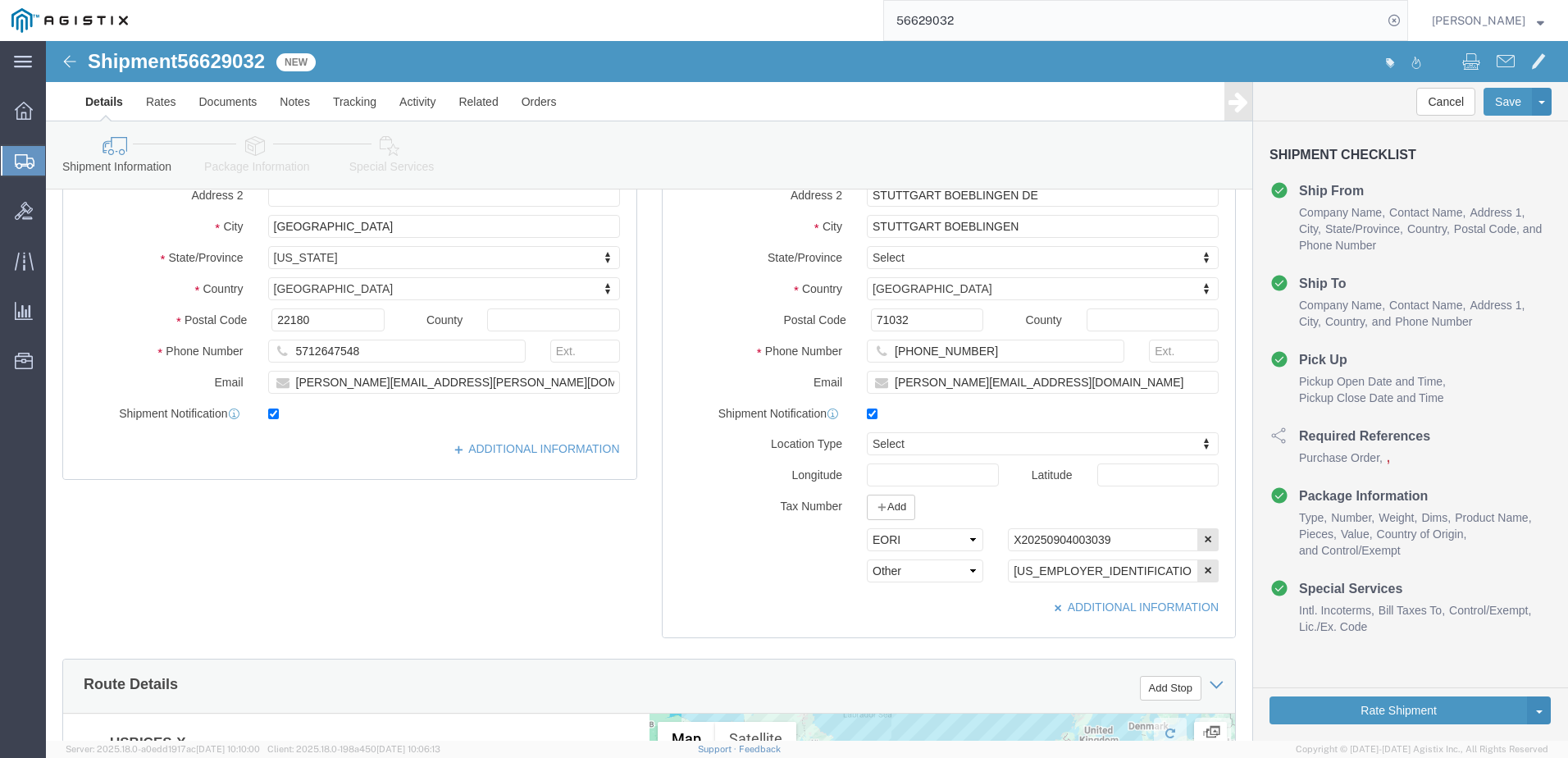
click div "Location My Profile Location Master Location [GEOGRAPHIC_DATA] TM [GEOGRAPHIC_D…"
click button "Rate Shipment"
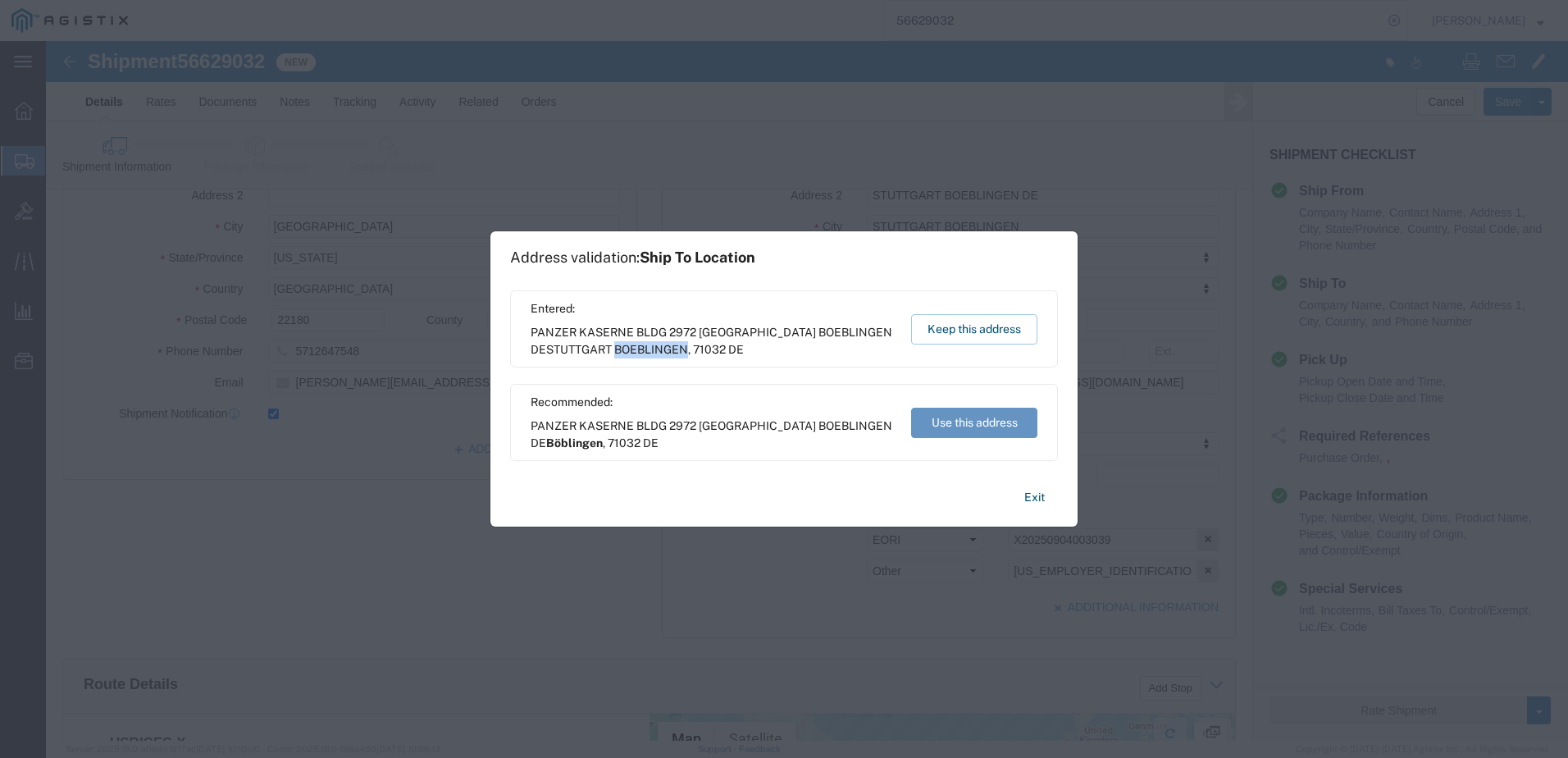
drag, startPoint x: 620, startPoint y: 351, endPoint x: 689, endPoint y: 358, distance: 69.4
click at [689, 358] on span "PANZER KASERNE BLDG 2972 [GEOGRAPHIC_DATA] BOEBLINGEN DE [GEOGRAPHIC_DATA] , 71…" at bounding box center [712, 341] width 365 height 34
click at [990, 339] on button "Keep this address" at bounding box center [975, 329] width 126 height 30
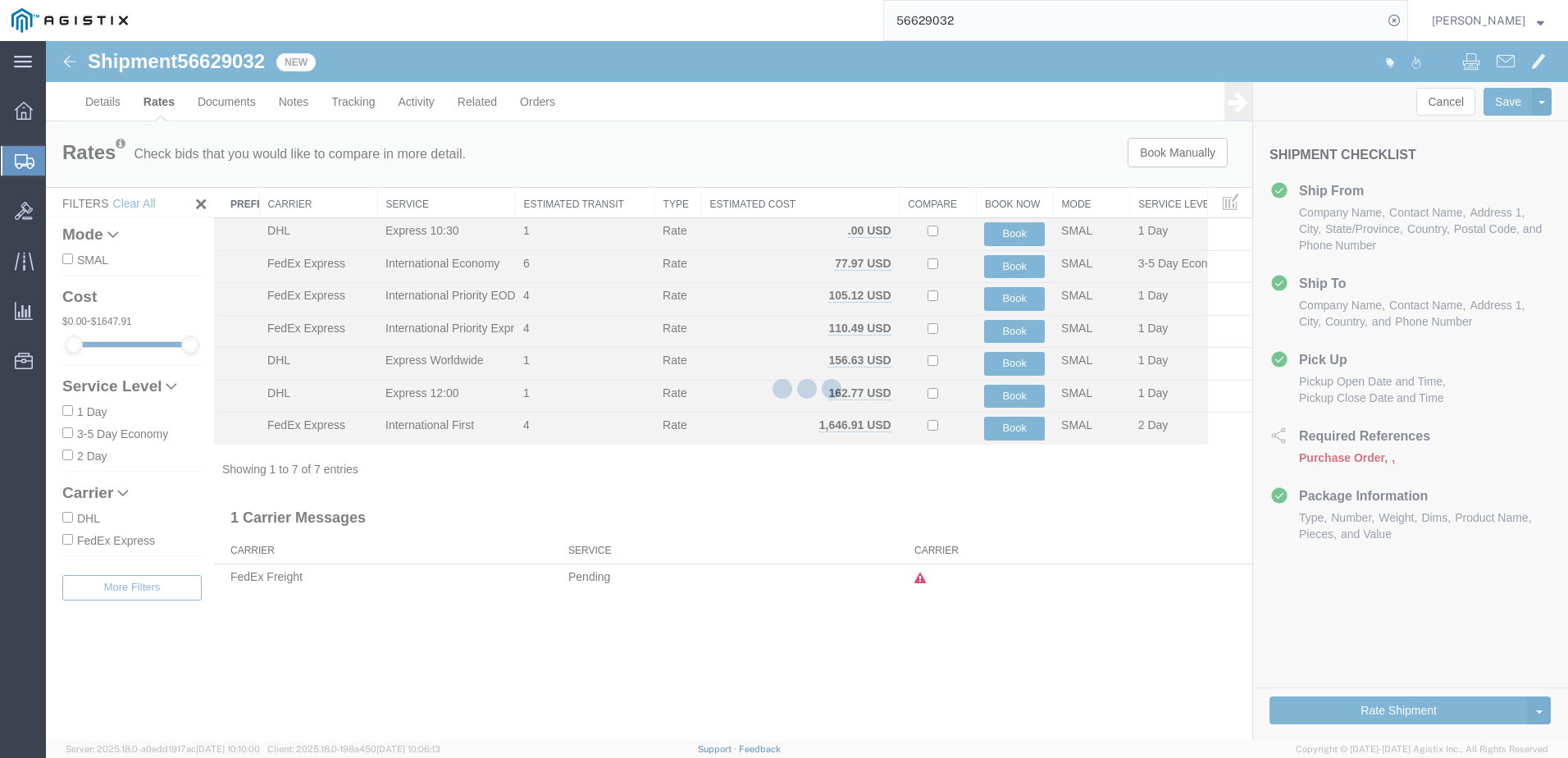
scroll to position [0, 0]
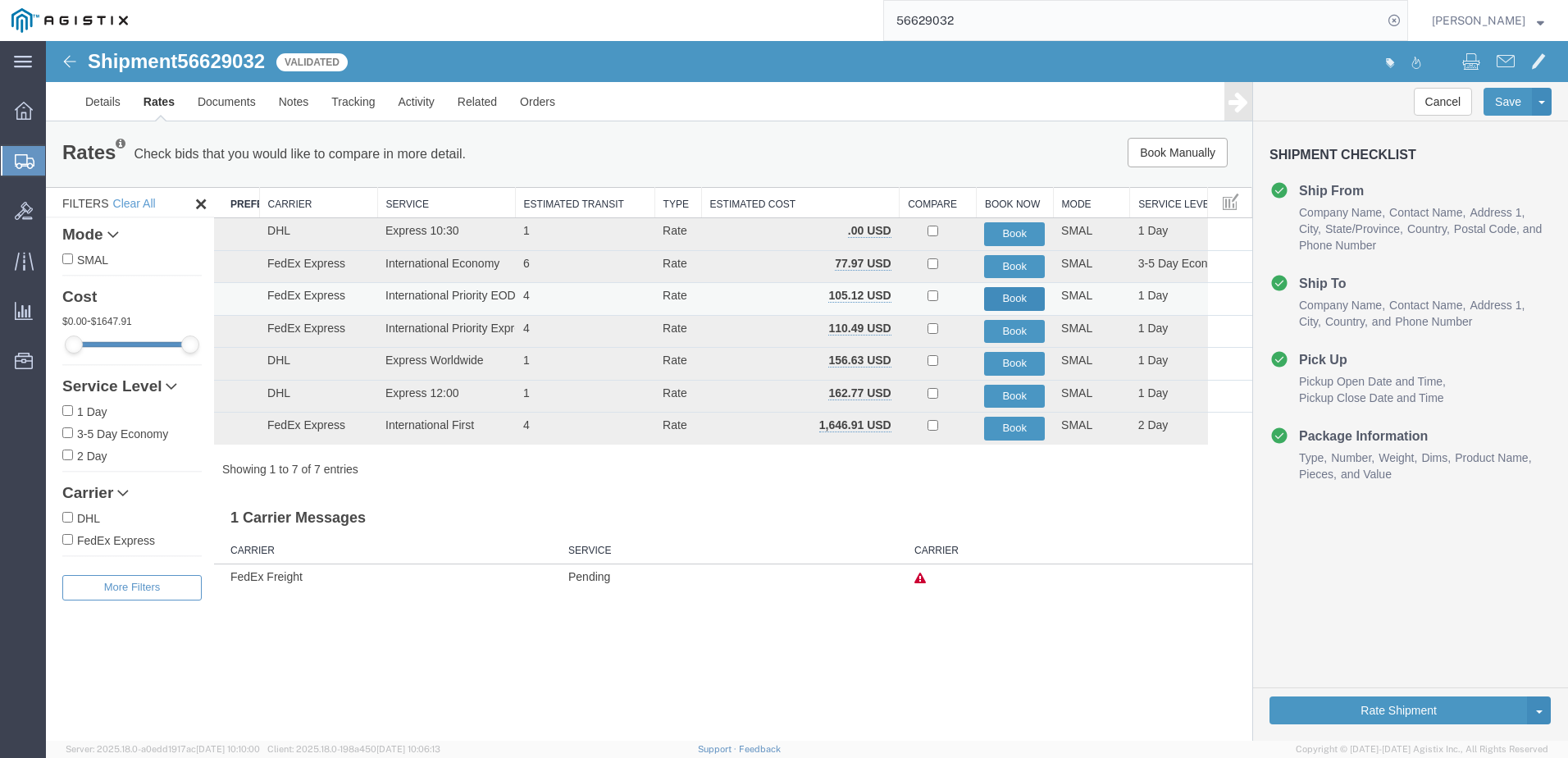
click at [1037, 298] on button "Book" at bounding box center [1014, 299] width 60 height 24
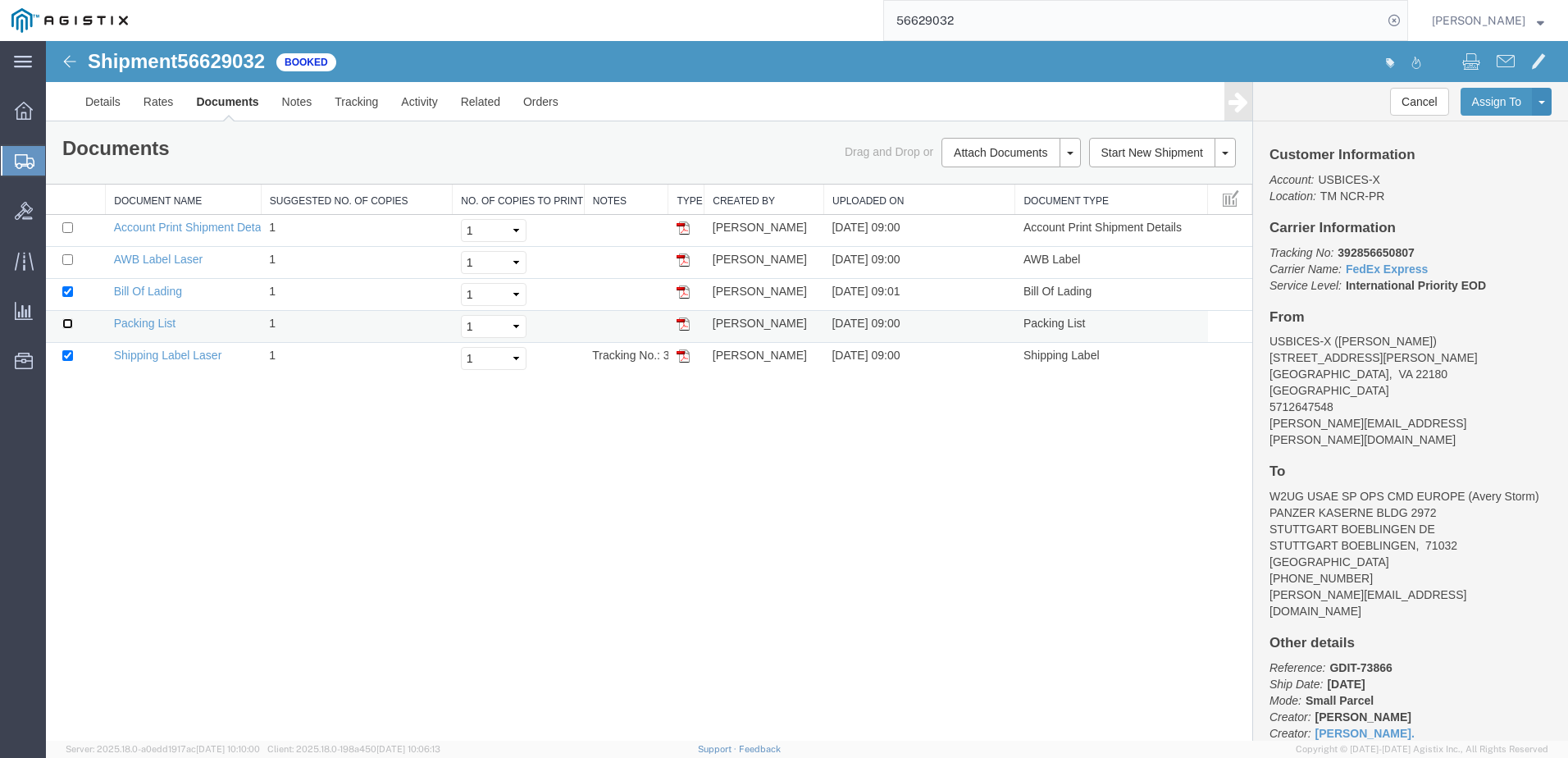
click at [66, 327] on input "checkbox" at bounding box center [67, 323] width 10 height 10
checkbox input "true"
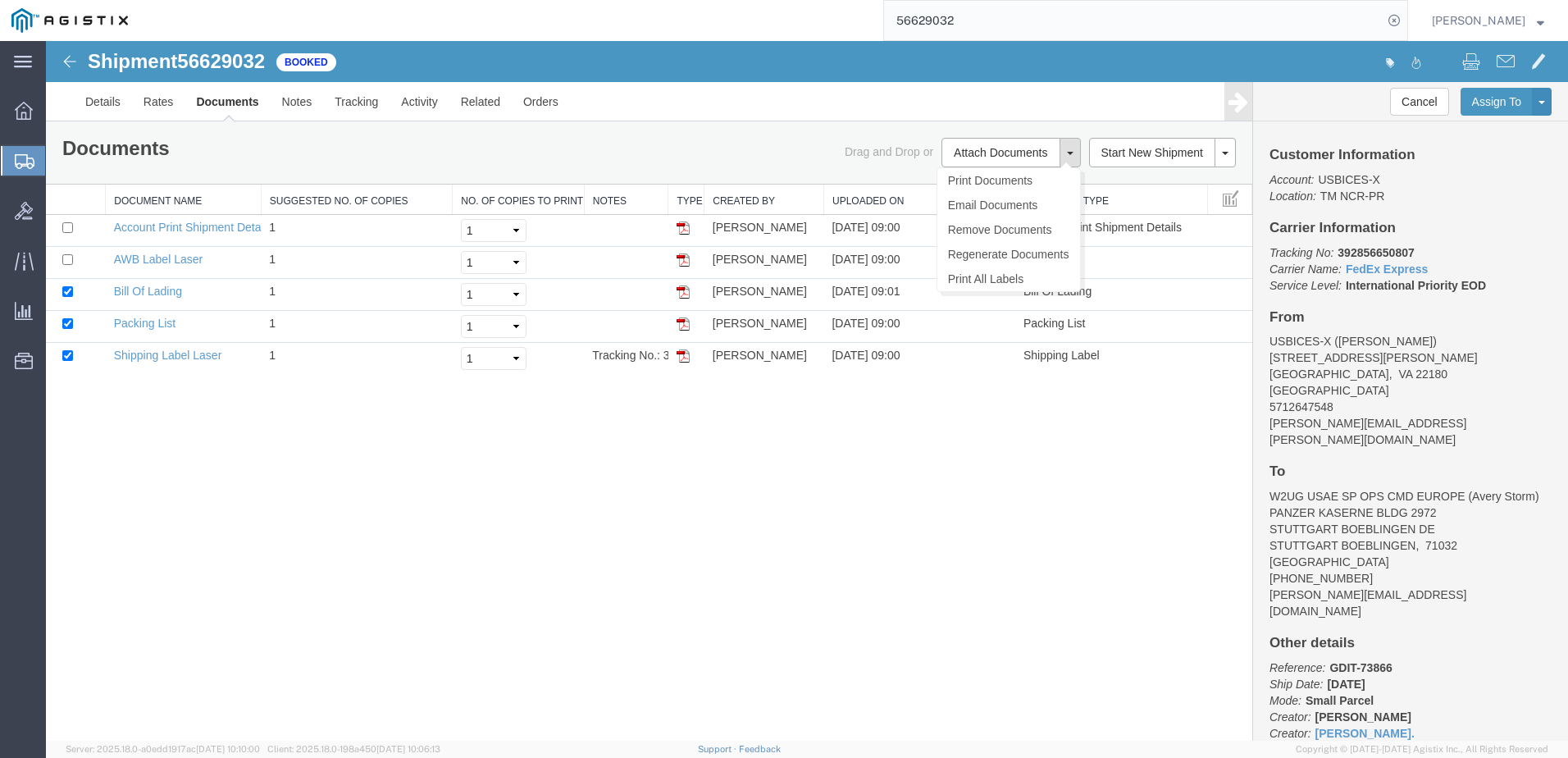
click at [1071, 152] on span at bounding box center [1070, 153] width 7 height 3
click at [1044, 182] on link "Print Documents" at bounding box center [1008, 180] width 142 height 25
